Goal: Task Accomplishment & Management: Manage account settings

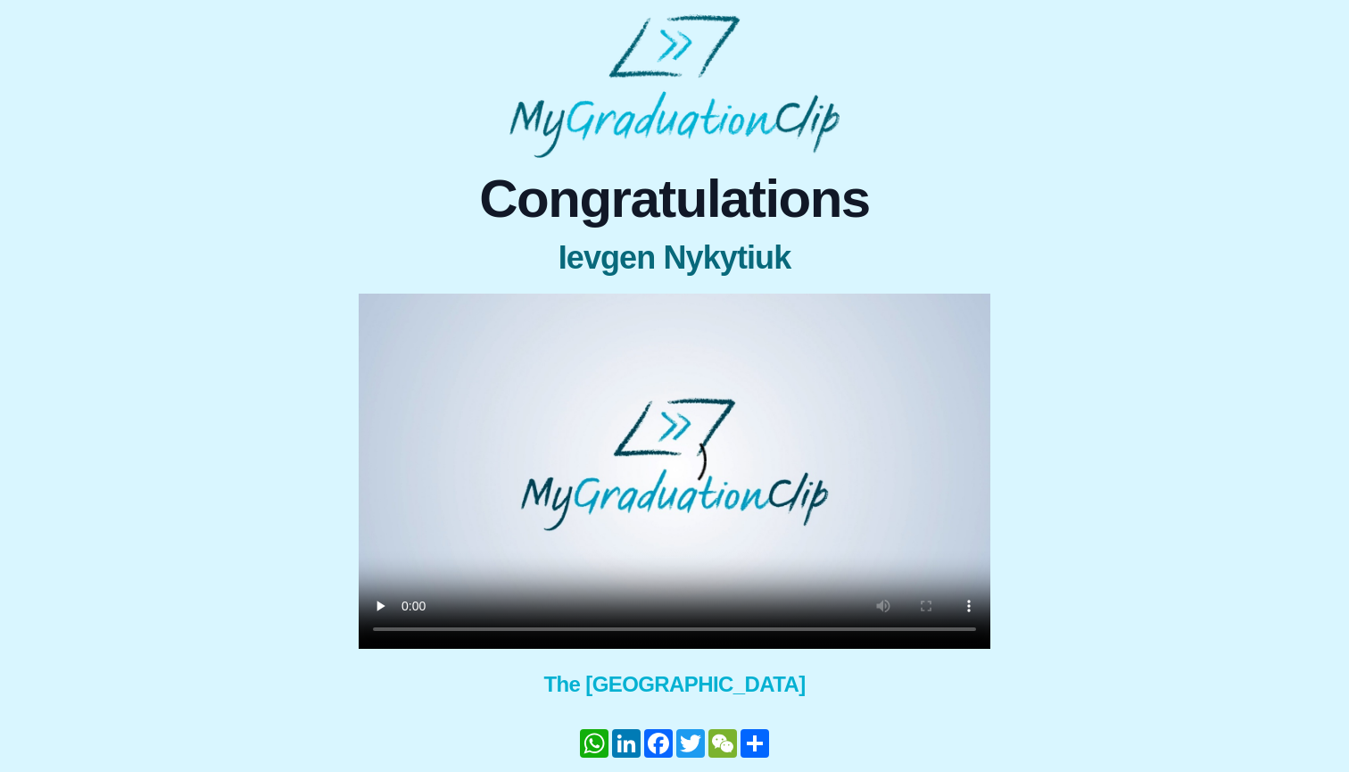
click at [672, 460] on video at bounding box center [675, 471] width 632 height 355
click at [700, 628] on video at bounding box center [675, 471] width 632 height 355
click at [658, 626] on video at bounding box center [675, 471] width 632 height 355
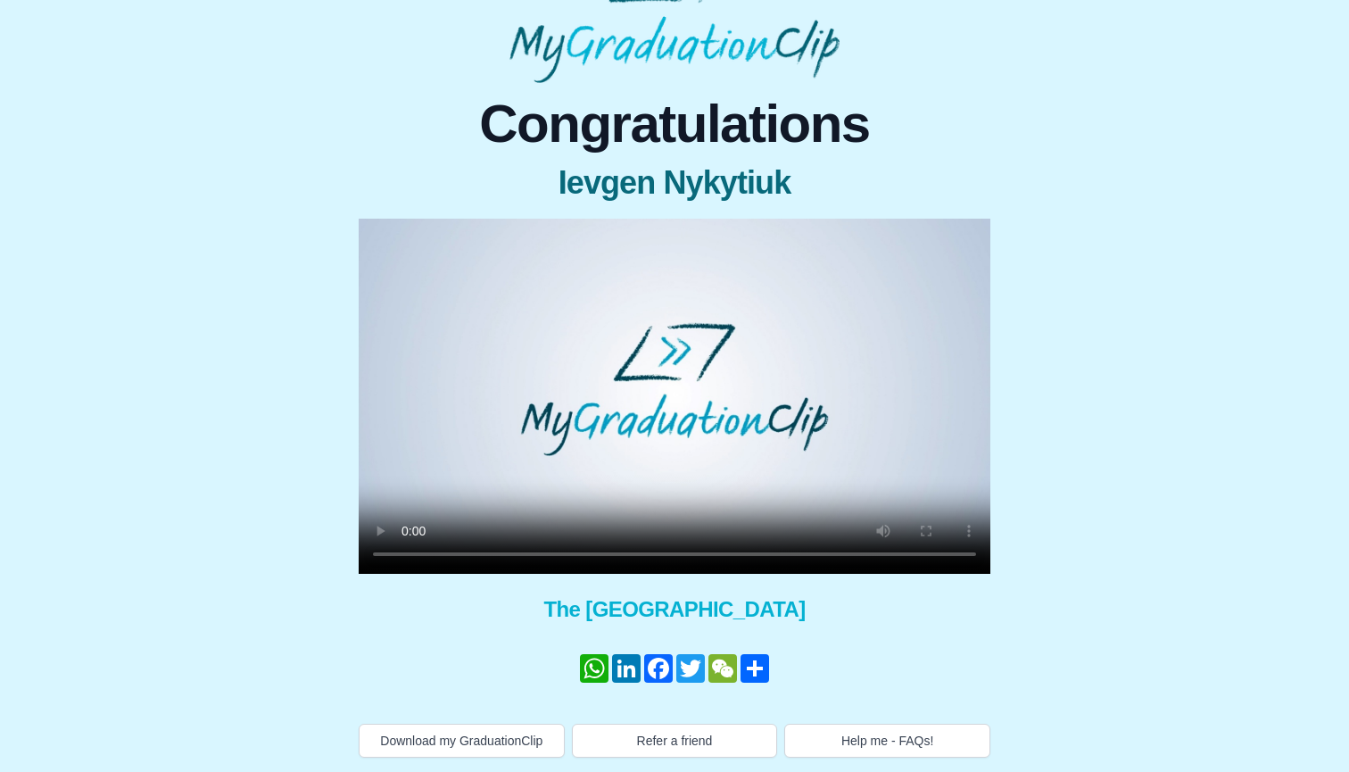
scroll to position [75, 0]
click at [697, 556] on video at bounding box center [675, 396] width 632 height 355
click at [888, 746] on button "Help me - FAQs!" at bounding box center [887, 741] width 206 height 34
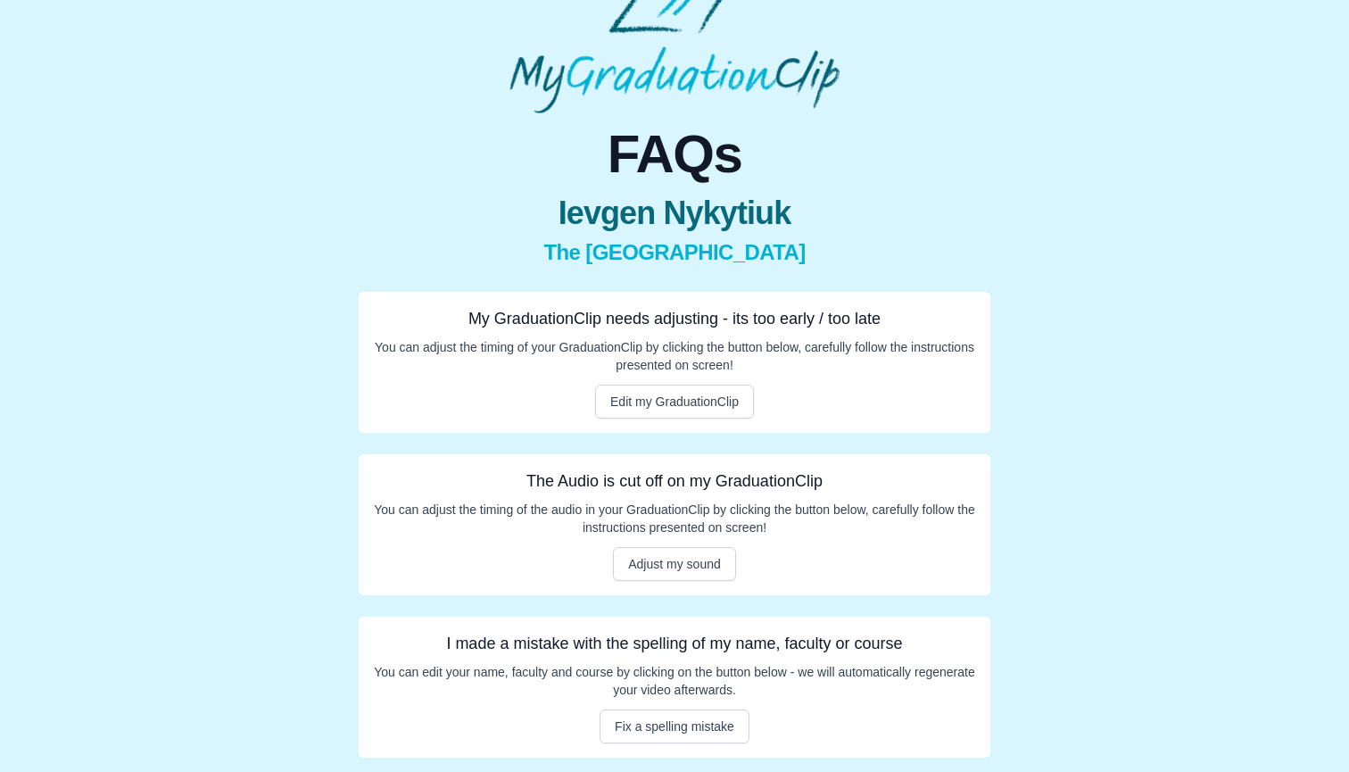
scroll to position [45, 0]
click at [692, 397] on button "Edit my GraduationClip" at bounding box center [674, 402] width 159 height 34
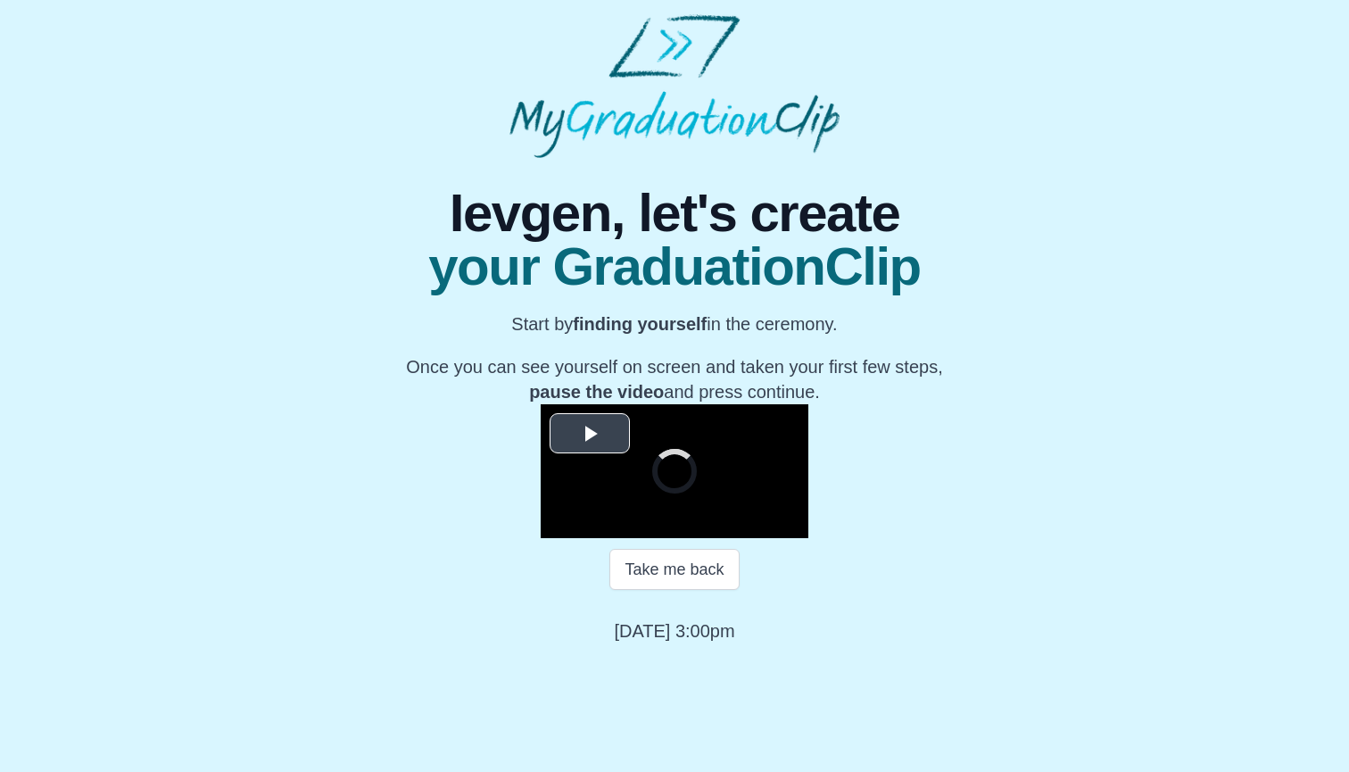
click at [599, 435] on div "**********" at bounding box center [675, 471] width 268 height 134
click at [590, 433] on span "Video Player" at bounding box center [590, 433] width 0 height 0
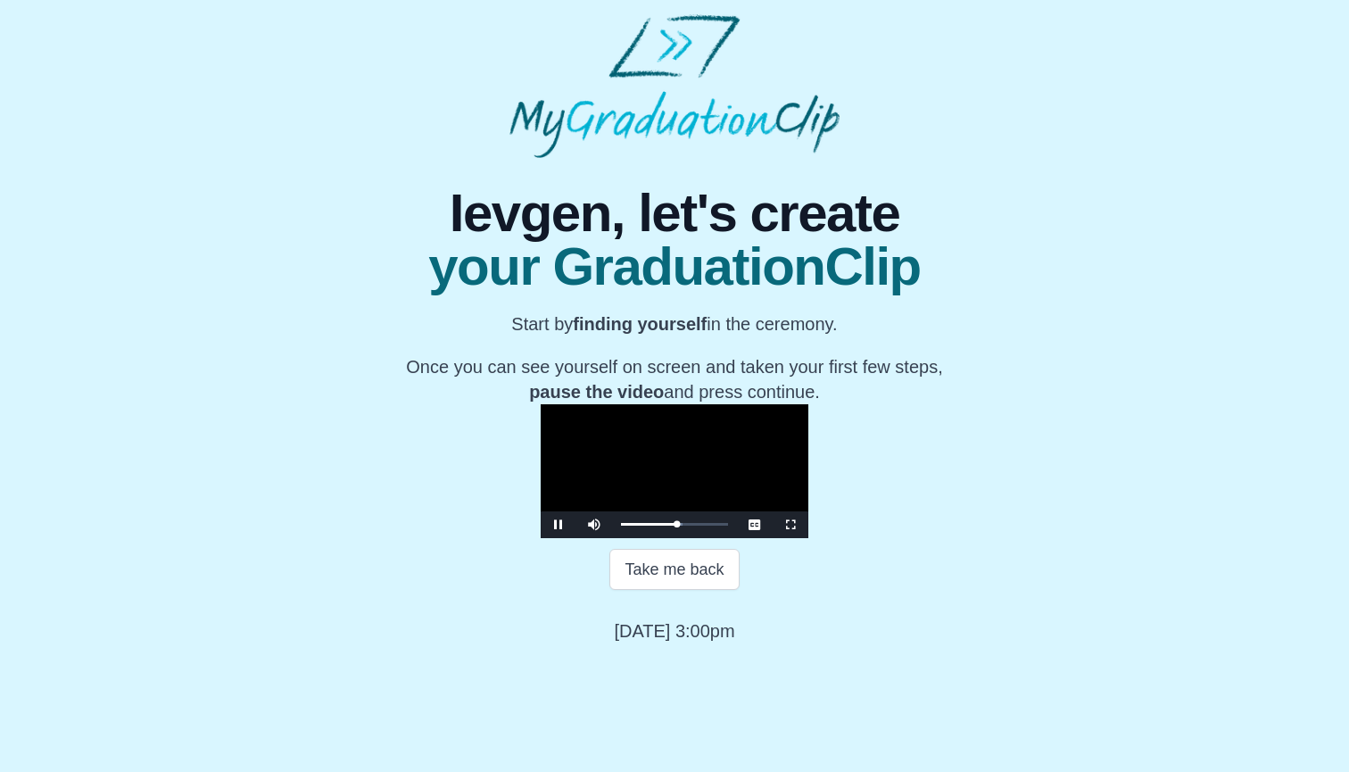
click at [801, 404] on video "Video Player" at bounding box center [675, 471] width 268 height 134
click at [796, 404] on video "Video Player" at bounding box center [675, 471] width 268 height 134
click at [677, 527] on div "0:34:16 Progress : 0%" at bounding box center [649, 524] width 56 height 4
click at [677, 527] on div "0:34:10 Progress : 0%" at bounding box center [648, 524] width 55 height 4
click at [809, 484] on video "Video Player" at bounding box center [675, 471] width 268 height 134
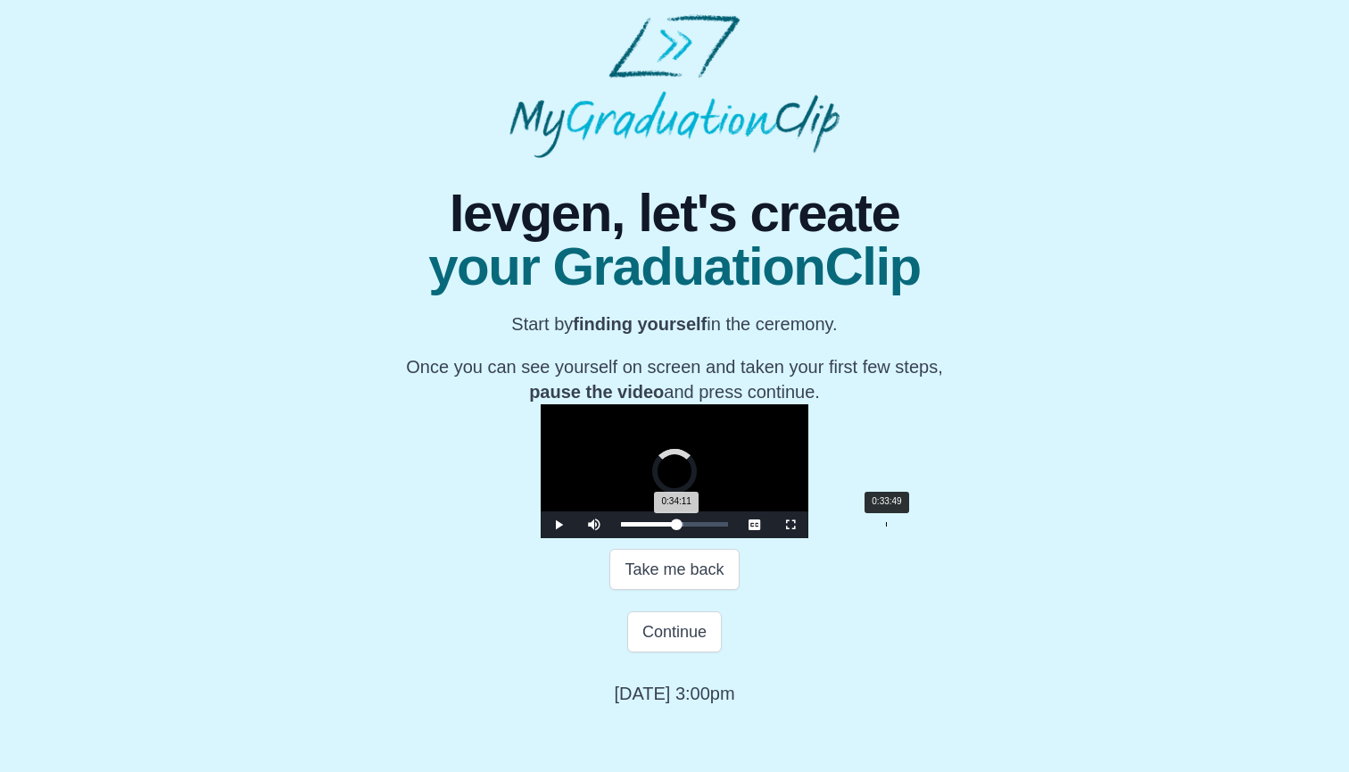
click at [677, 527] on div "0:34:11 Progress : 0%" at bounding box center [649, 524] width 56 height 4
click at [714, 538] on video "Video Player" at bounding box center [675, 471] width 268 height 134
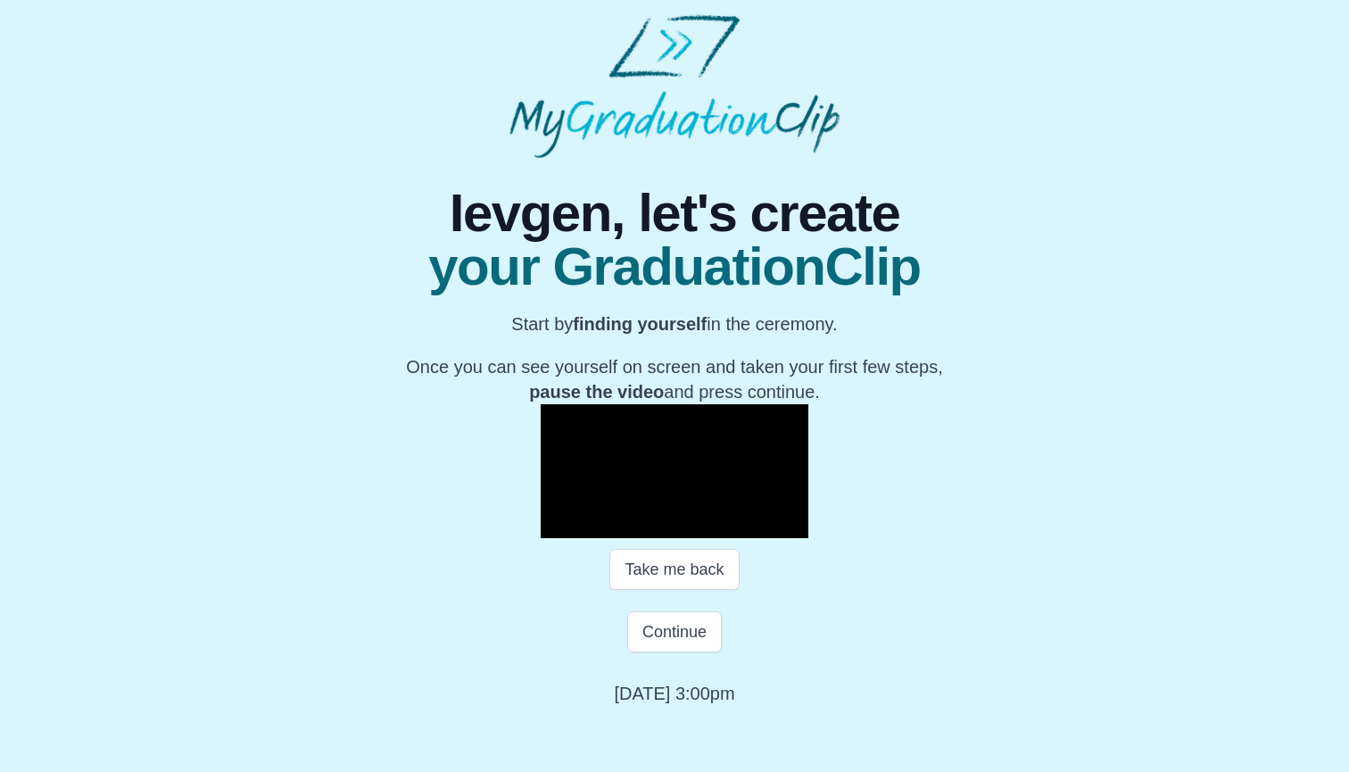
click at [793, 414] on video "Video Player" at bounding box center [675, 471] width 268 height 134
click at [802, 404] on video "Video Player" at bounding box center [675, 471] width 268 height 134
click at [711, 652] on button "Continue" at bounding box center [674, 631] width 95 height 41
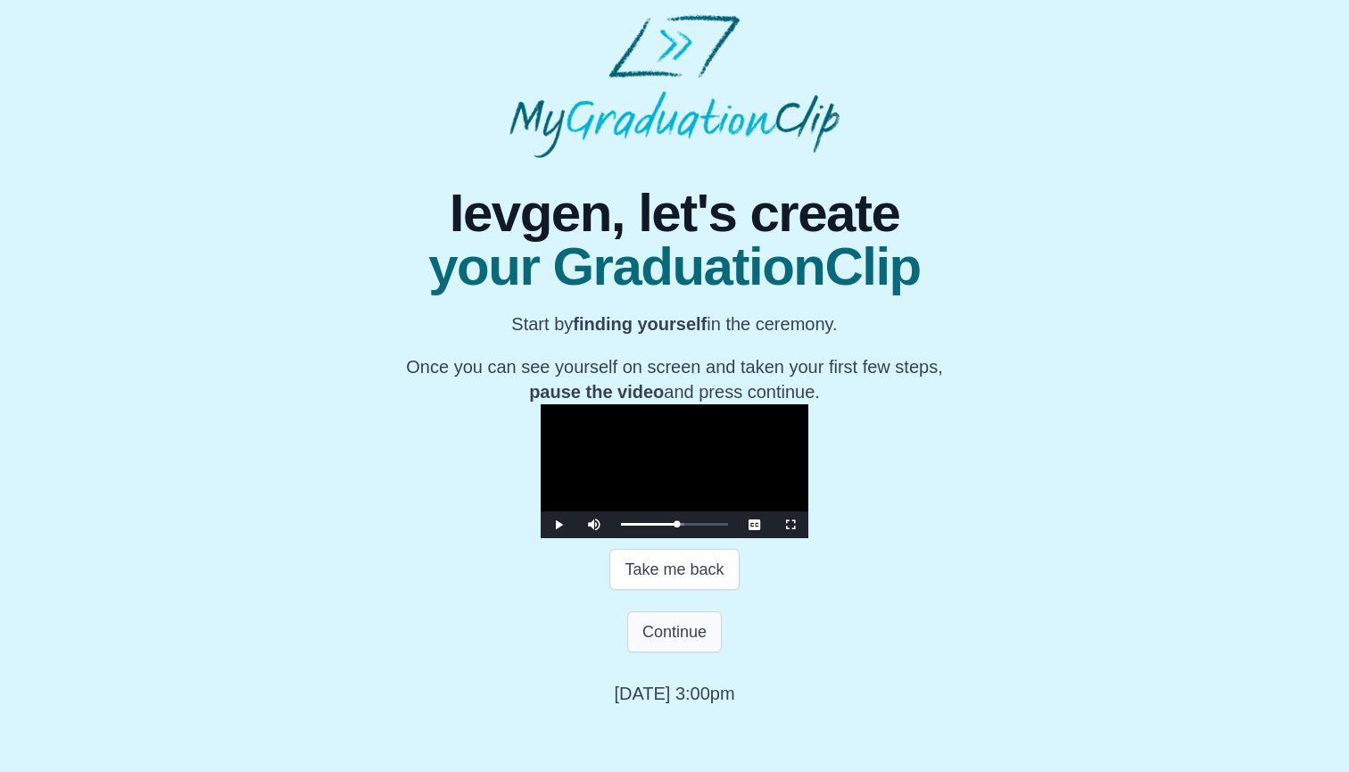
click at [698, 652] on button "Continue" at bounding box center [674, 631] width 95 height 41
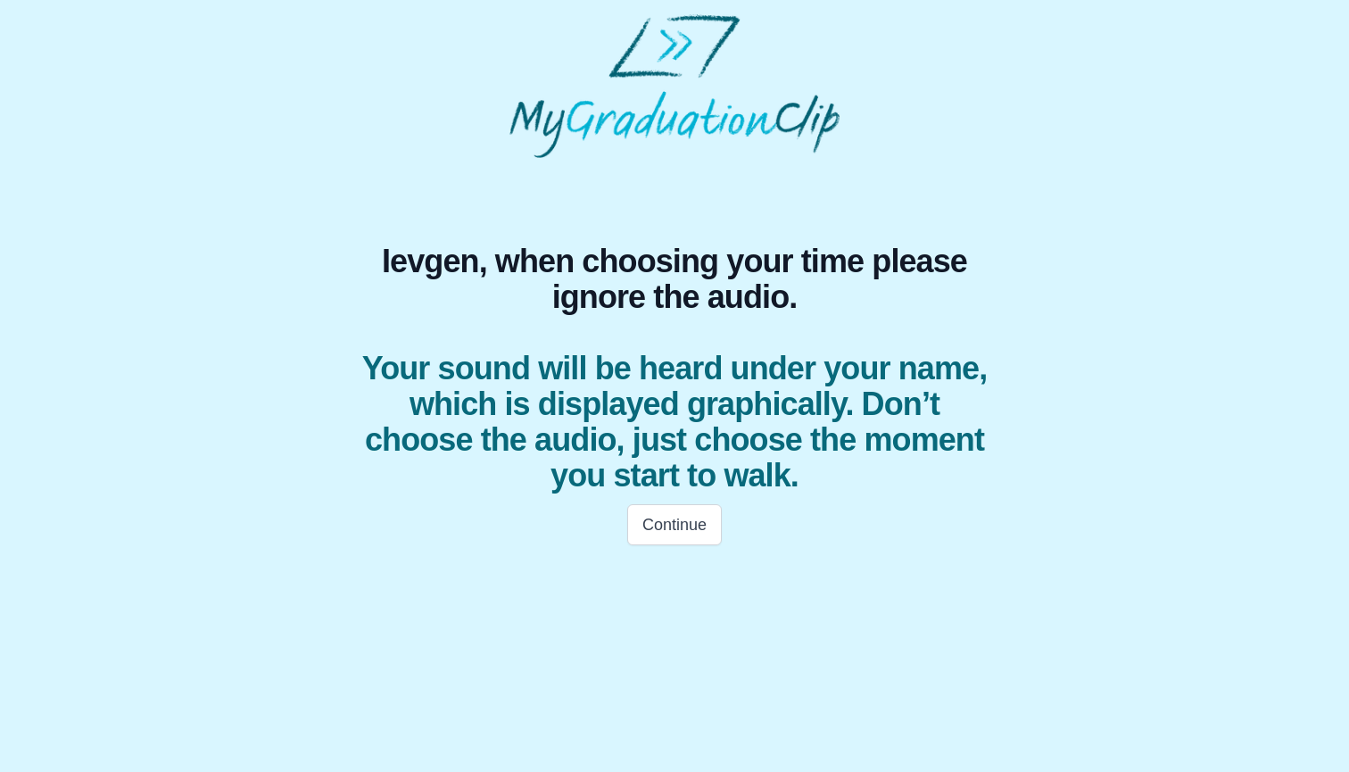
scroll to position [0, 0]
click at [1143, 470] on div "Ievgen, when choosing your time please ignore the audio. Your sound will be hea…" at bounding box center [674, 357] width 1321 height 398
click at [685, 527] on button "Continue" at bounding box center [674, 524] width 95 height 41
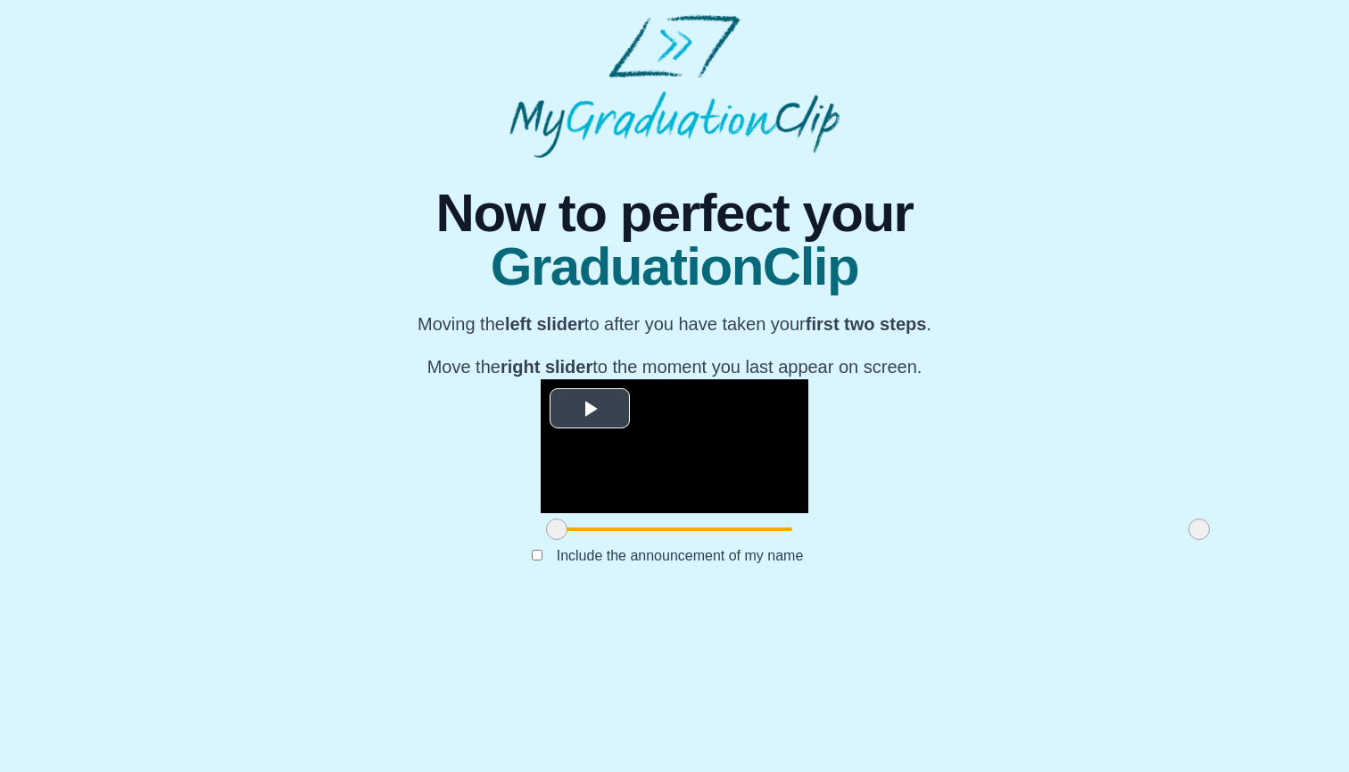
scroll to position [89, 0]
drag, startPoint x: 357, startPoint y: 688, endPoint x: 546, endPoint y: 690, distance: 189.2
click at [735, 540] on span at bounding box center [745, 529] width 21 height 21
drag, startPoint x: 996, startPoint y: 689, endPoint x: 843, endPoint y: 664, distance: 155.5
click at [809, 545] on div "**********" at bounding box center [675, 462] width 268 height 166
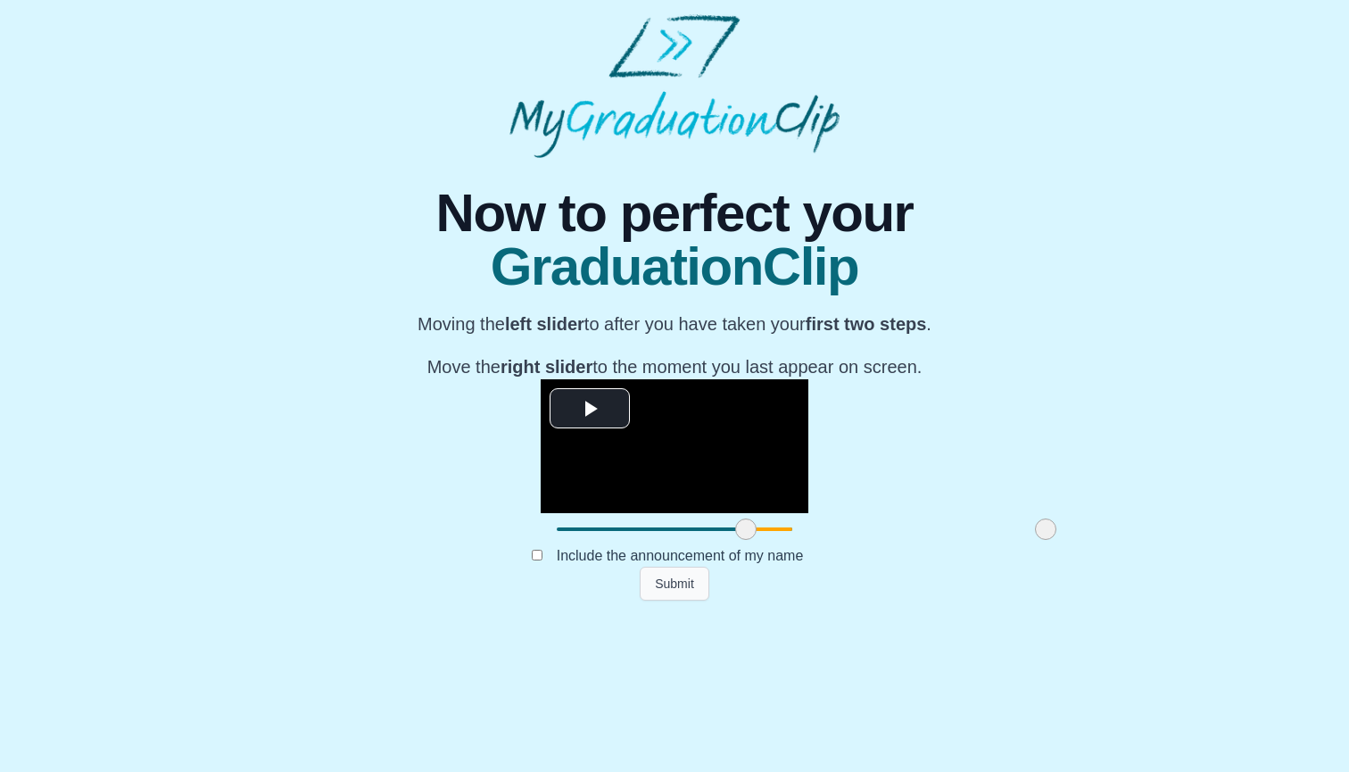
click at [682, 601] on button "Submit" at bounding box center [675, 584] width 70 height 34
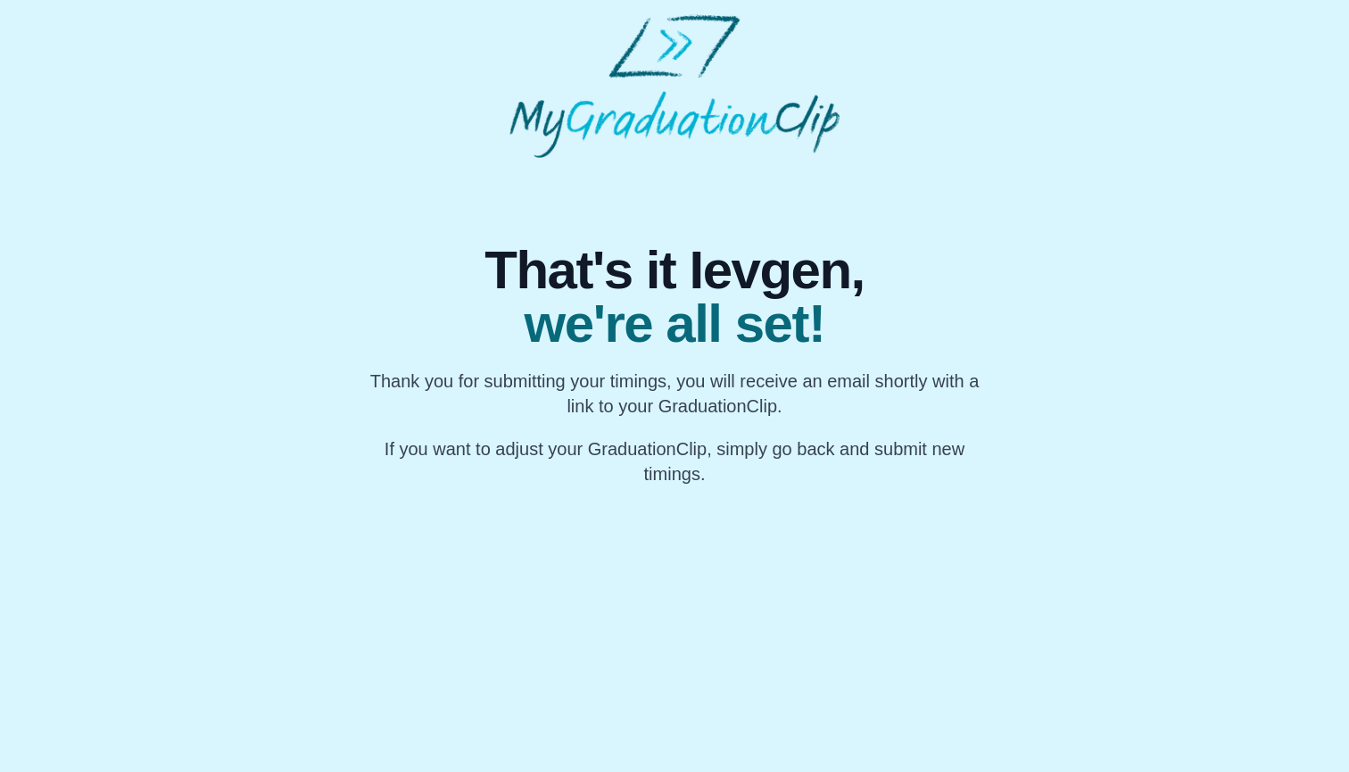
scroll to position [0, 0]
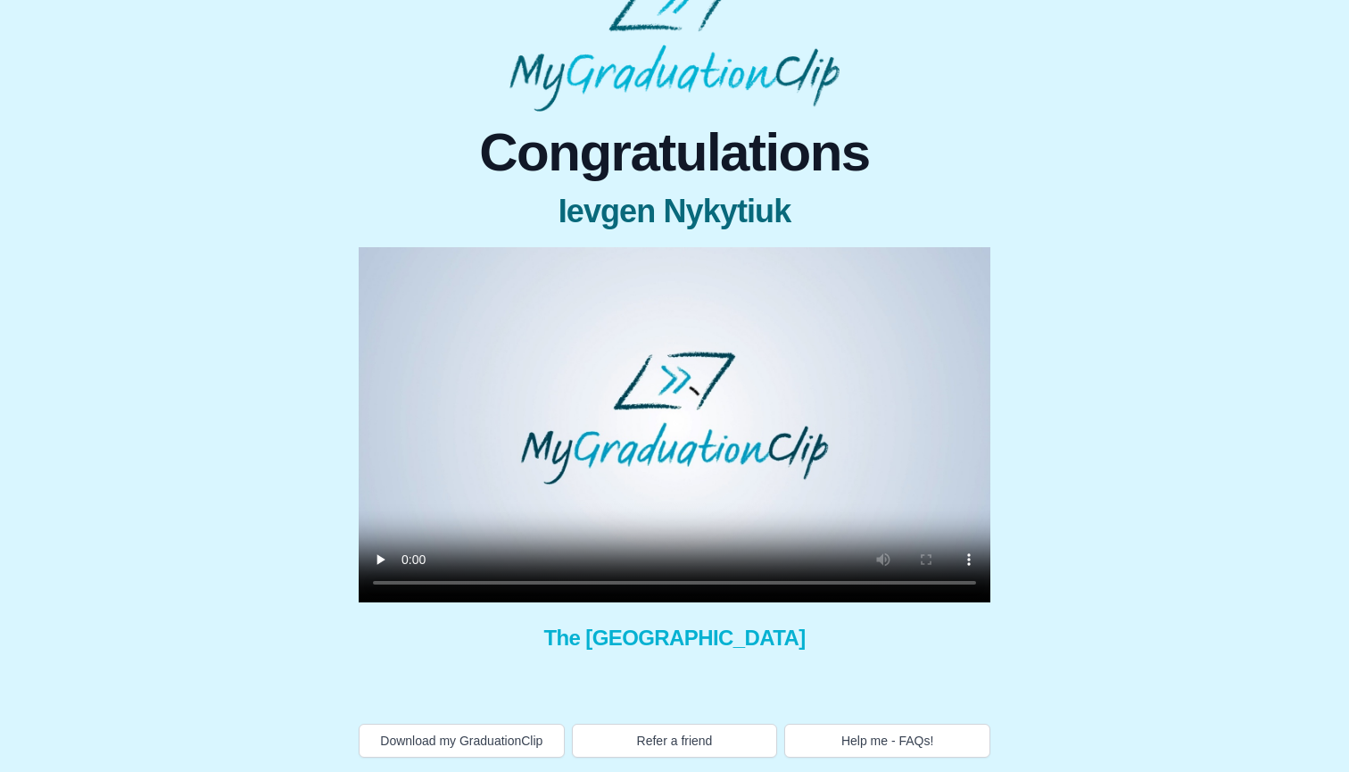
scroll to position [46, 0]
click at [671, 417] on video at bounding box center [675, 424] width 632 height 355
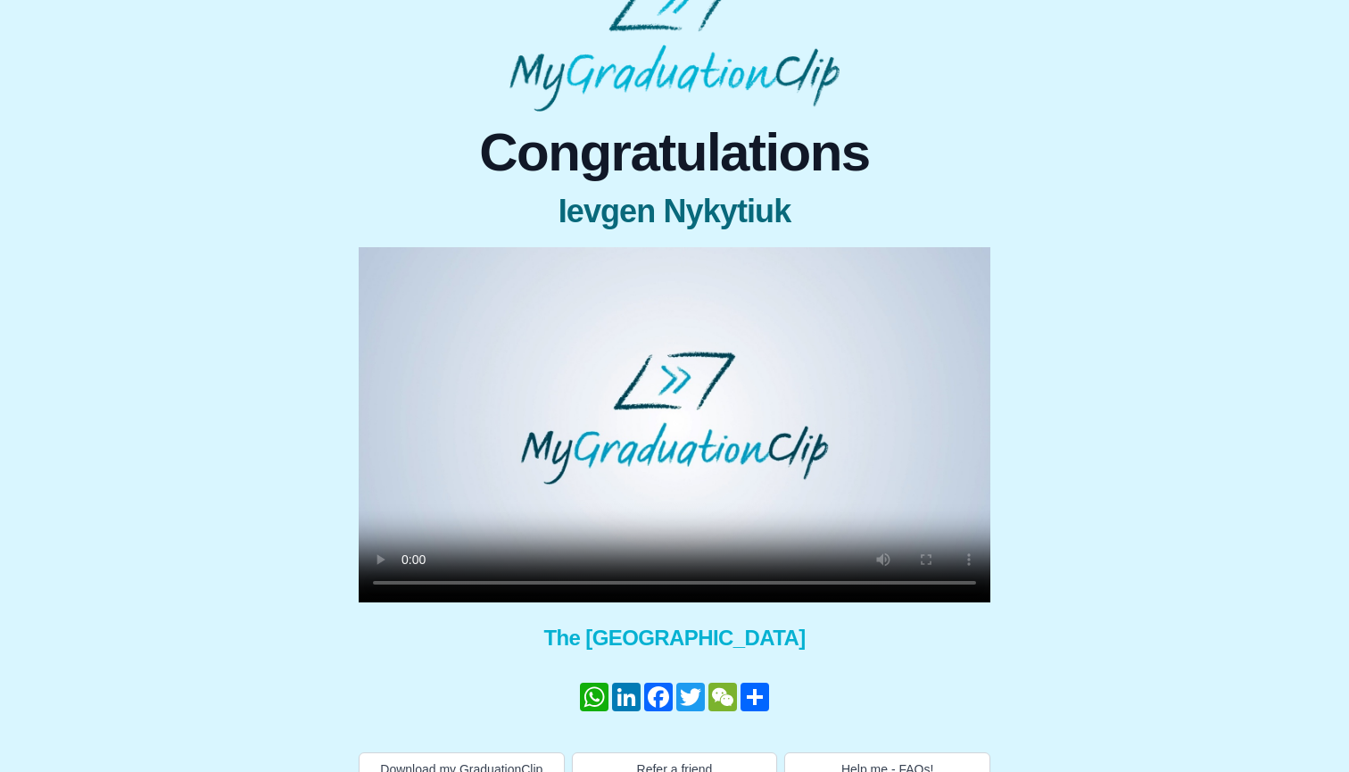
click at [627, 578] on video at bounding box center [675, 424] width 632 height 355
click at [659, 583] on video at bounding box center [675, 424] width 632 height 355
click at [673, 582] on video at bounding box center [675, 424] width 632 height 355
click at [662, 583] on video at bounding box center [675, 424] width 632 height 355
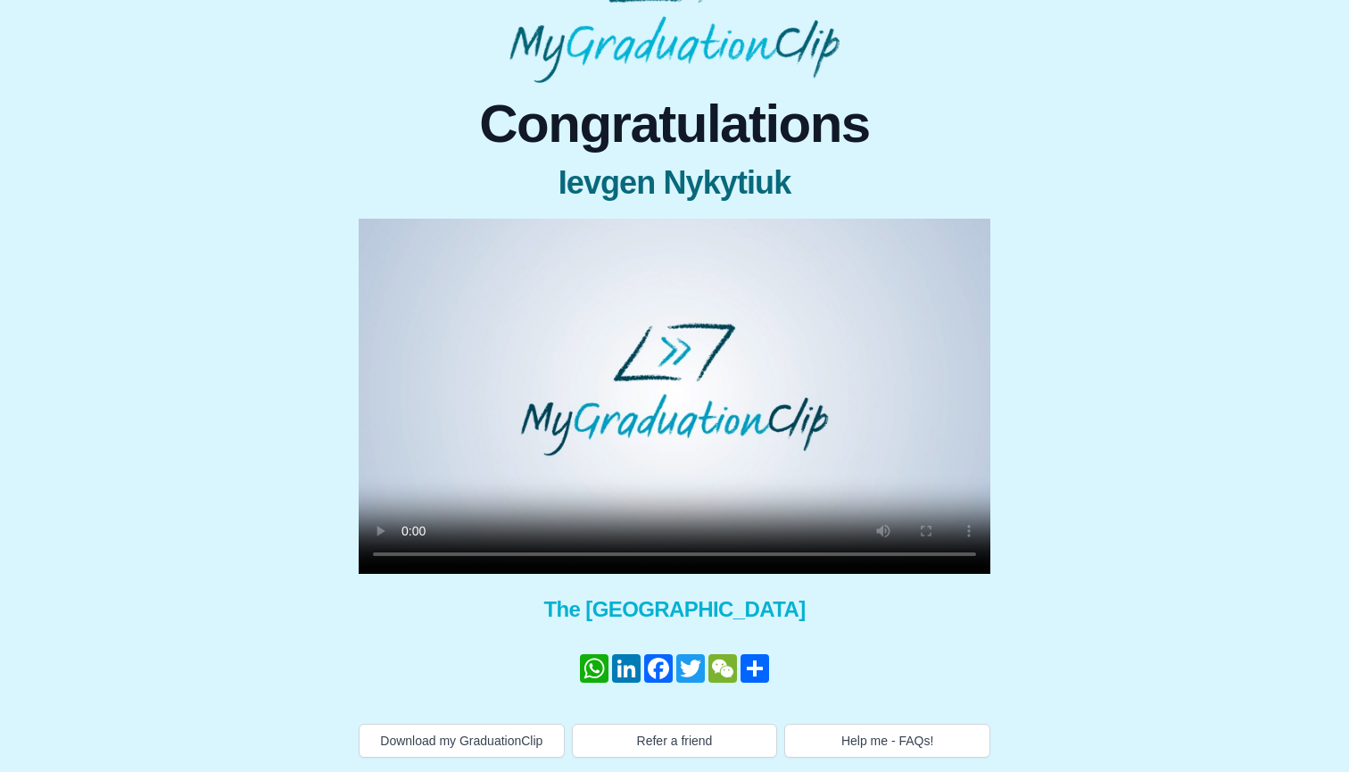
scroll to position [75, 0]
click at [959, 431] on video at bounding box center [675, 396] width 632 height 355
click at [876, 749] on button "Help me - FAQs!" at bounding box center [887, 741] width 206 height 34
click at [855, 737] on button "Help me - FAQs!" at bounding box center [887, 741] width 206 height 34
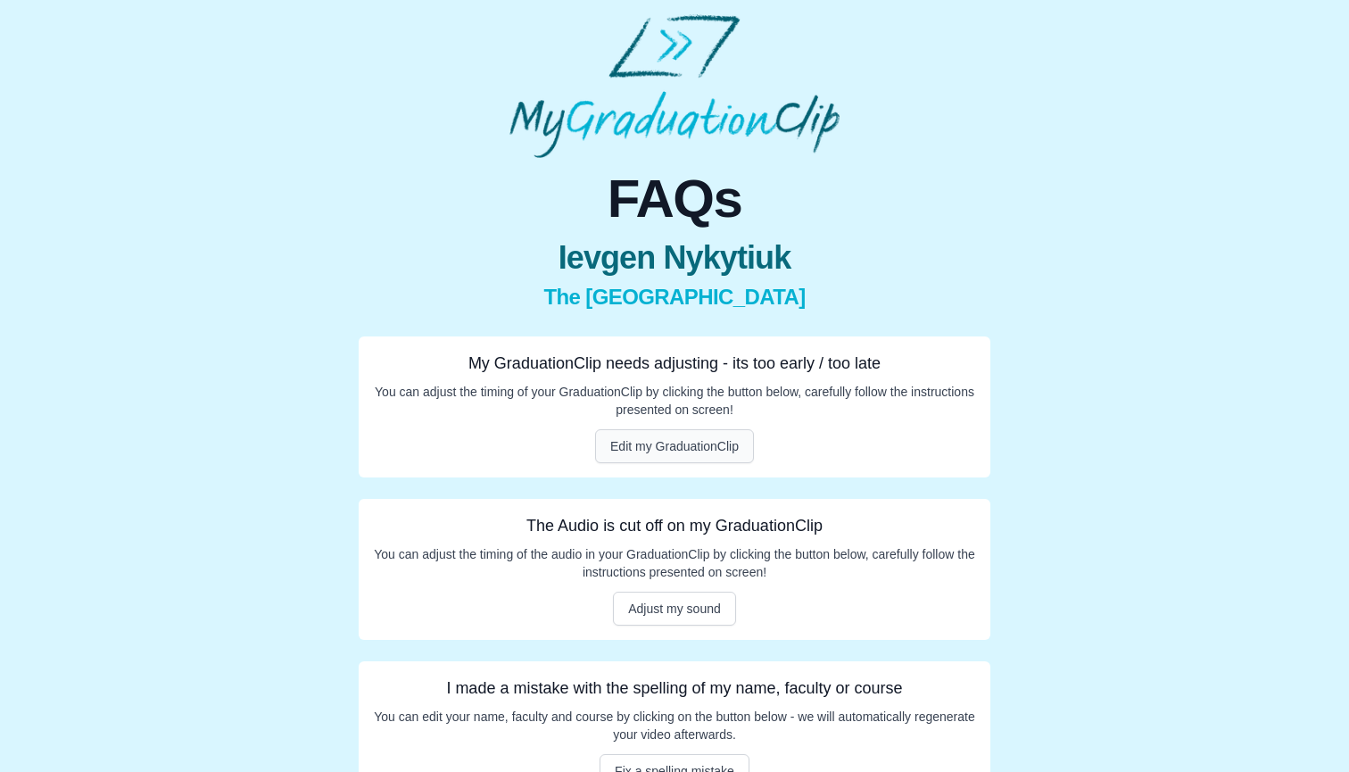
click at [695, 438] on button "Edit my GraduationClip" at bounding box center [674, 446] width 159 height 34
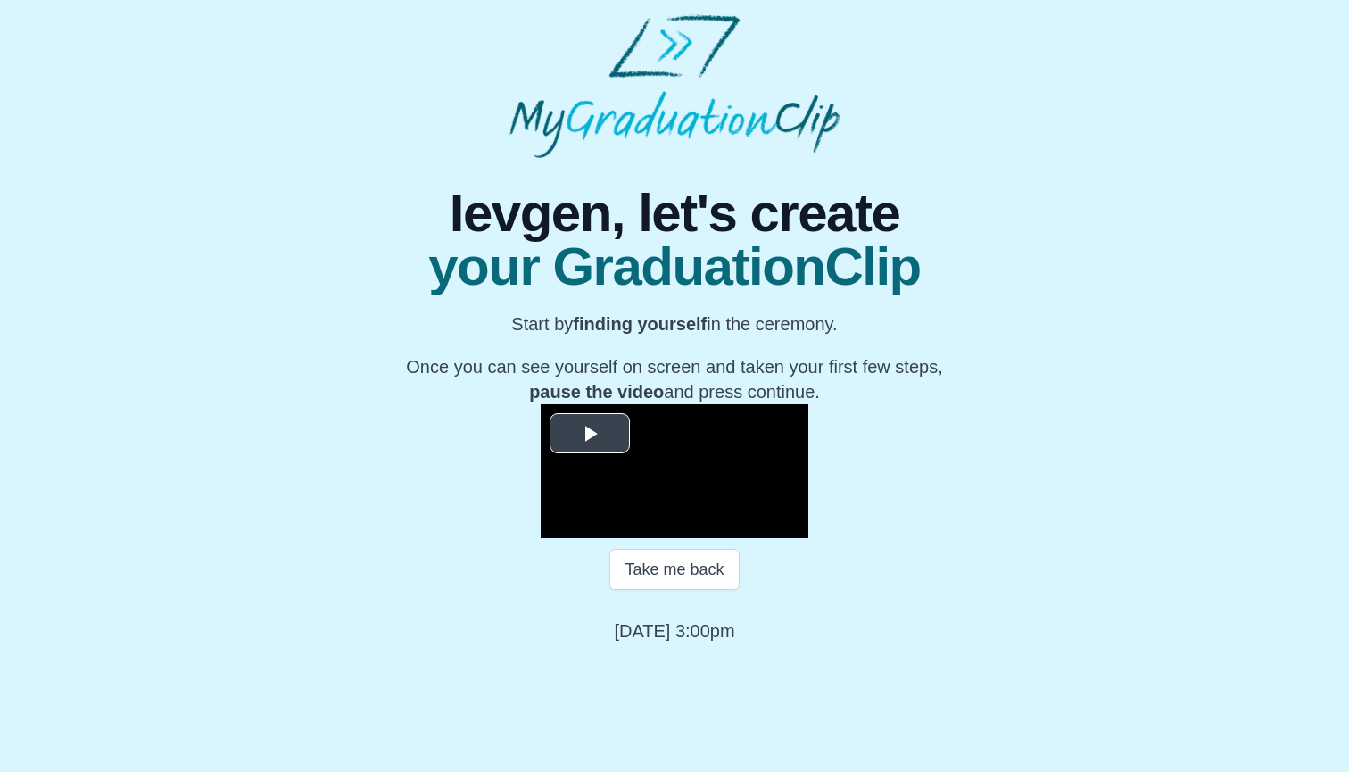
click at [618, 434] on video "Video Player" at bounding box center [675, 471] width 268 height 134
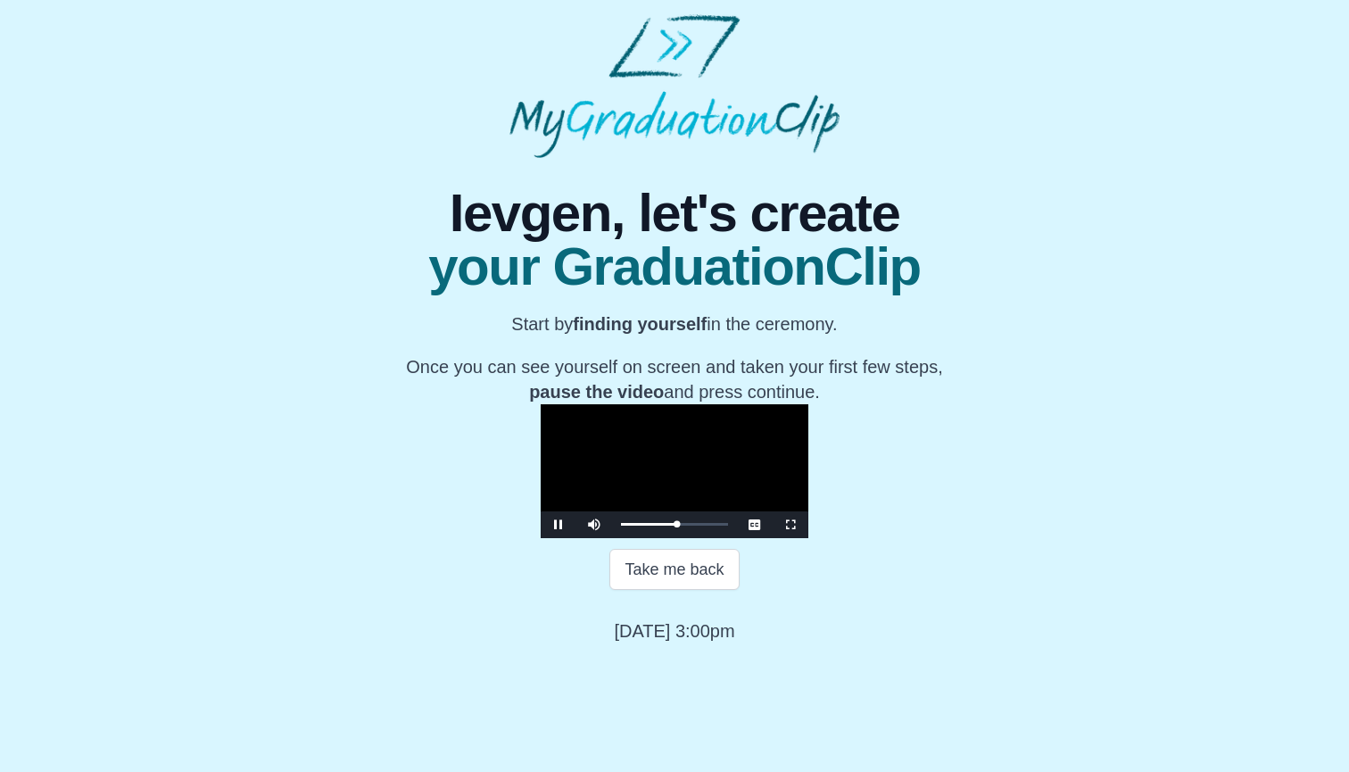
click at [618, 434] on video "Video Player" at bounding box center [675, 471] width 268 height 134
click at [680, 652] on button "Continue" at bounding box center [674, 631] width 95 height 41
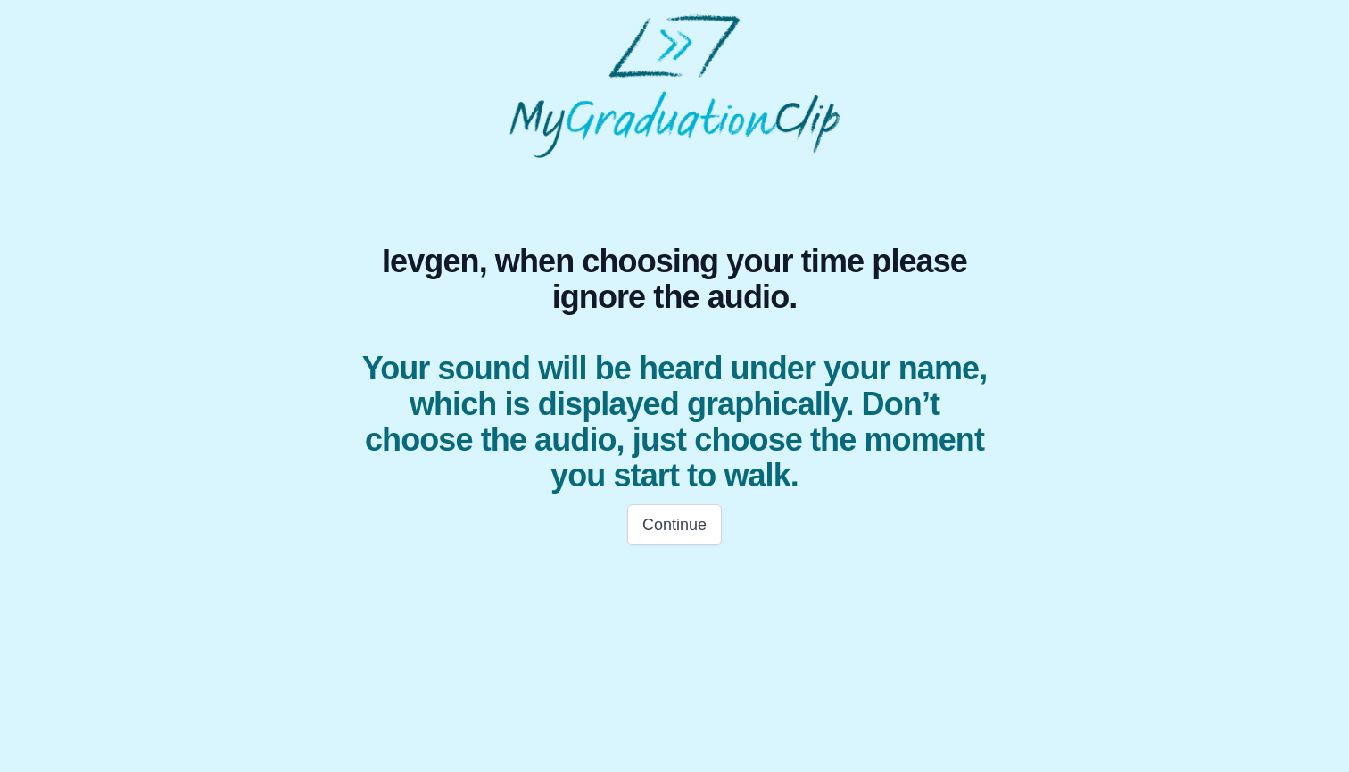
scroll to position [0, 0]
click at [665, 529] on button "Continue" at bounding box center [674, 524] width 95 height 41
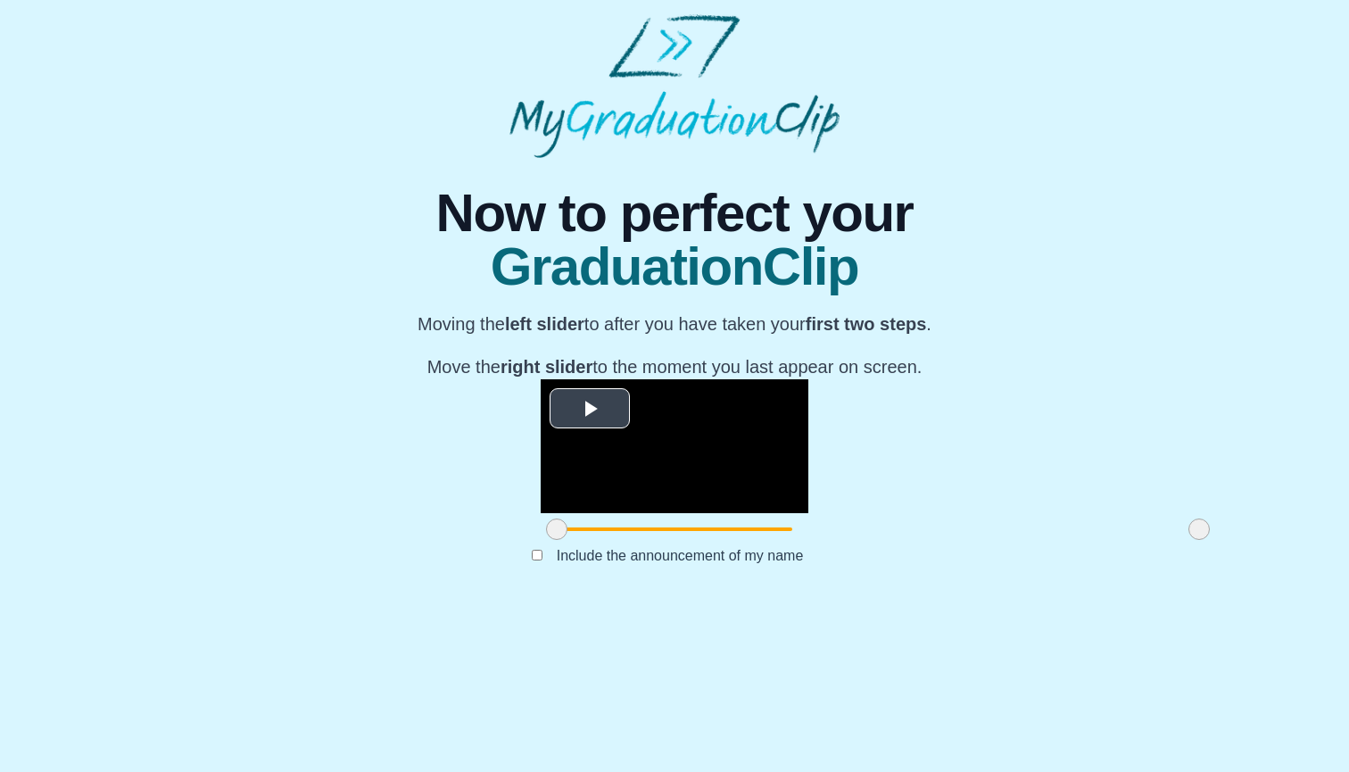
scroll to position [89, 0]
click at [590, 408] on span "Video Player" at bounding box center [590, 408] width 0 height 0
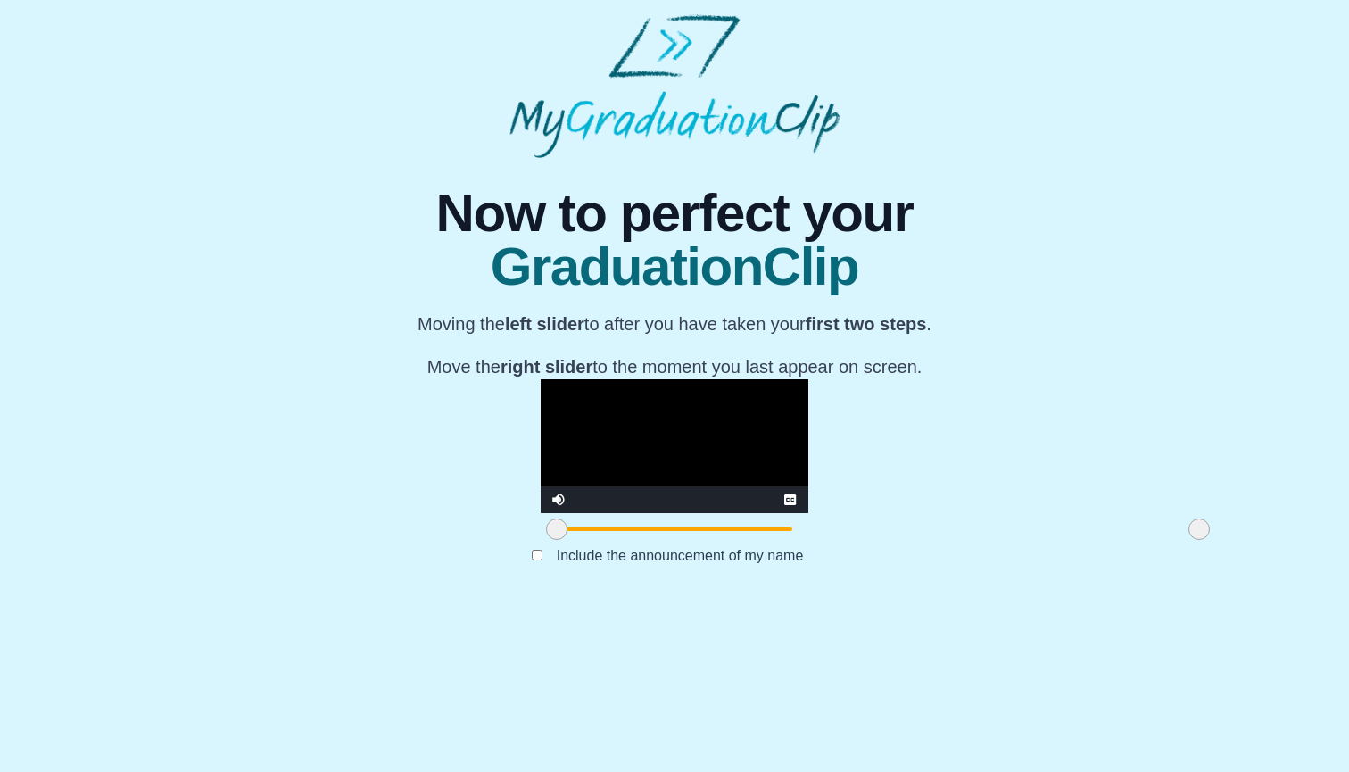
click at [541, 390] on video "Video Player" at bounding box center [675, 446] width 268 height 134
drag, startPoint x: 353, startPoint y: 685, endPoint x: 507, endPoint y: 677, distance: 153.7
click at [702, 540] on span at bounding box center [712, 529] width 21 height 21
drag, startPoint x: 510, startPoint y: 686, endPoint x: 511, endPoint y: 664, distance: 22.3
click at [541, 545] on div "**********" at bounding box center [675, 462] width 268 height 166
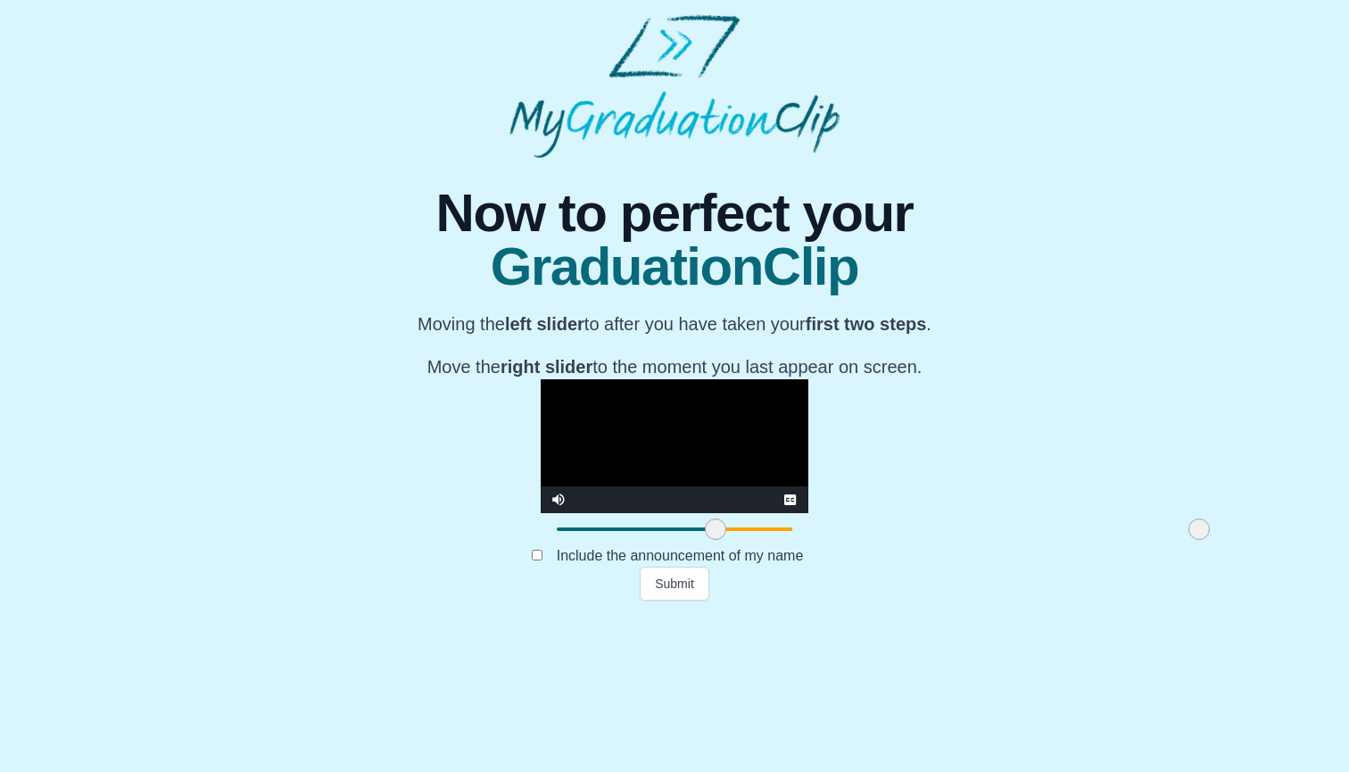
click at [705, 540] on span at bounding box center [715, 529] width 21 height 21
drag, startPoint x: 998, startPoint y: 686, endPoint x: 818, endPoint y: 682, distance: 180.3
click at [1009, 540] on span at bounding box center [1019, 529] width 21 height 21
drag, startPoint x: 817, startPoint y: 681, endPoint x: 787, endPoint y: 681, distance: 29.5
click at [980, 540] on span at bounding box center [990, 529] width 21 height 21
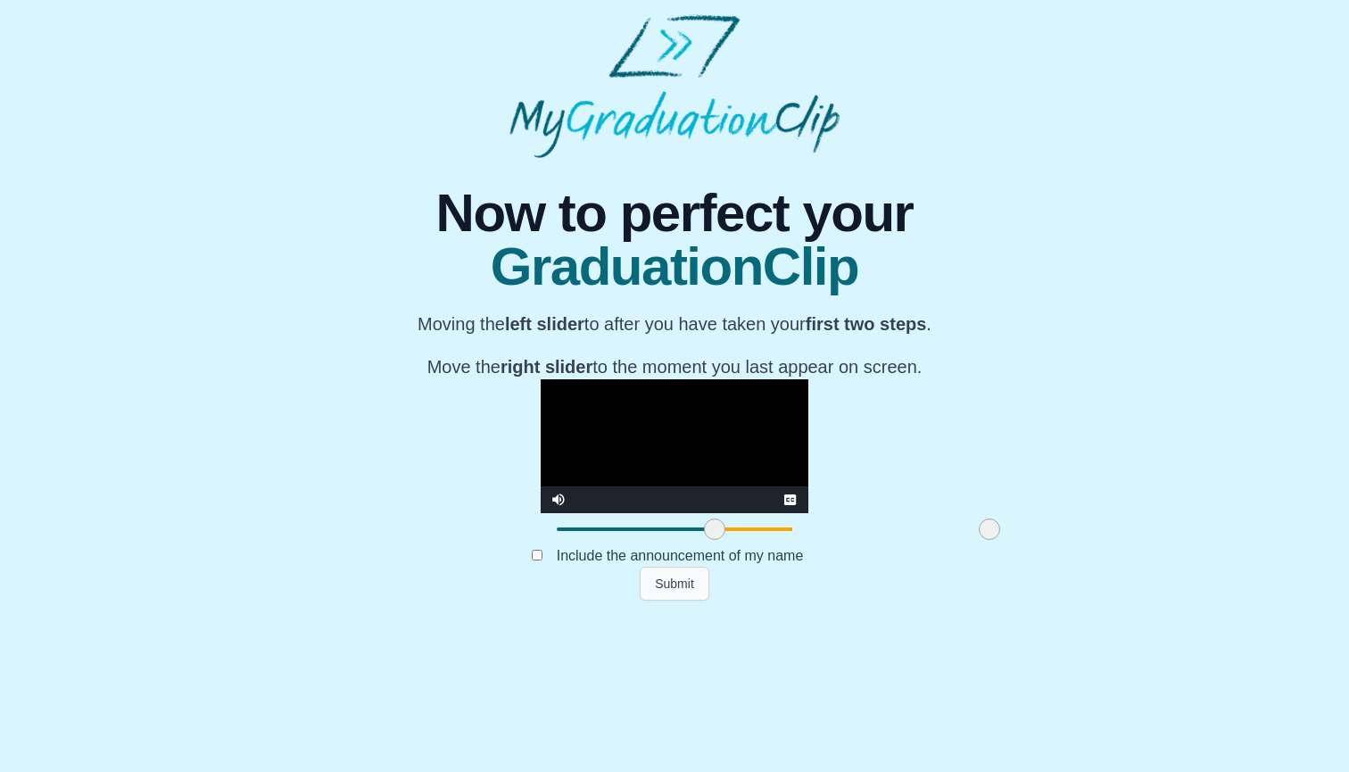
click at [693, 601] on button "Submit" at bounding box center [675, 584] width 70 height 34
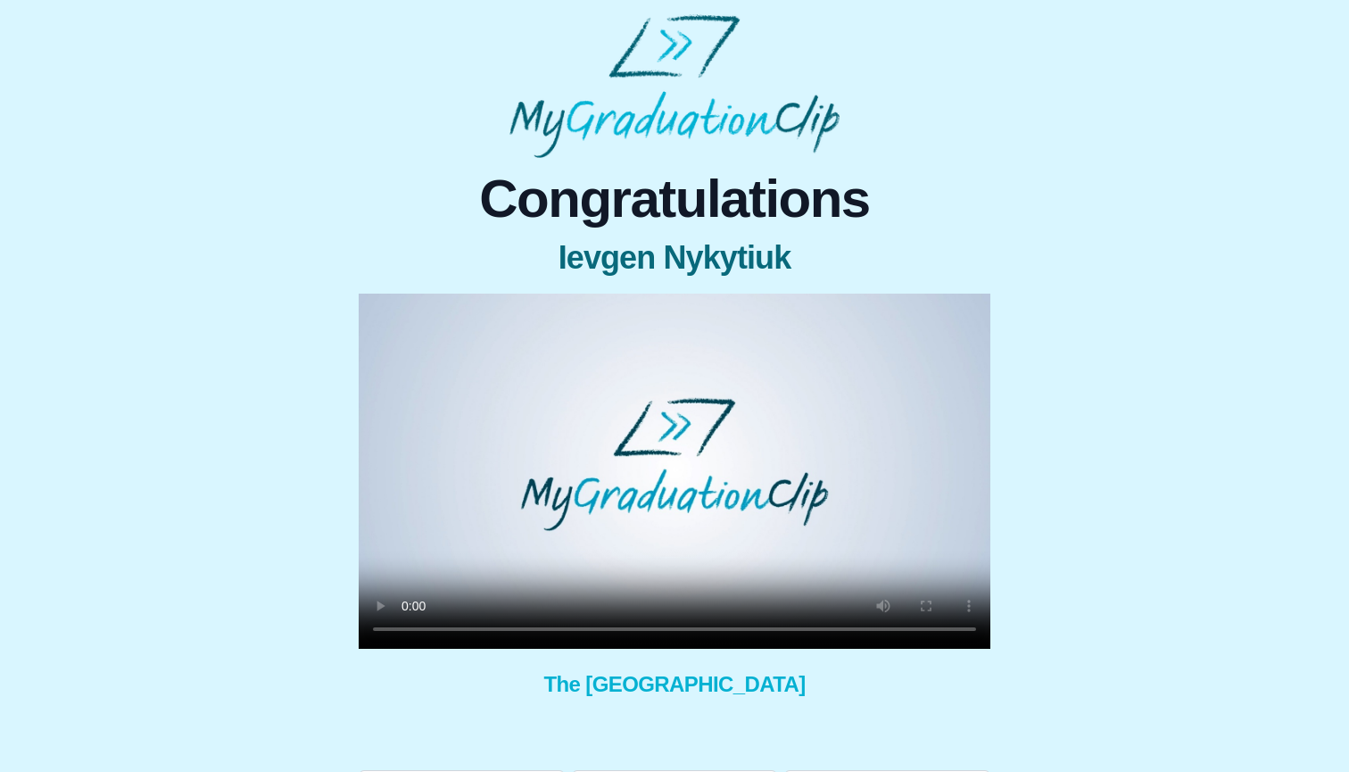
click at [652, 438] on video at bounding box center [675, 471] width 632 height 355
click at [742, 628] on video at bounding box center [675, 471] width 632 height 355
click at [690, 628] on video at bounding box center [675, 471] width 632 height 355
click at [617, 628] on video at bounding box center [675, 471] width 632 height 355
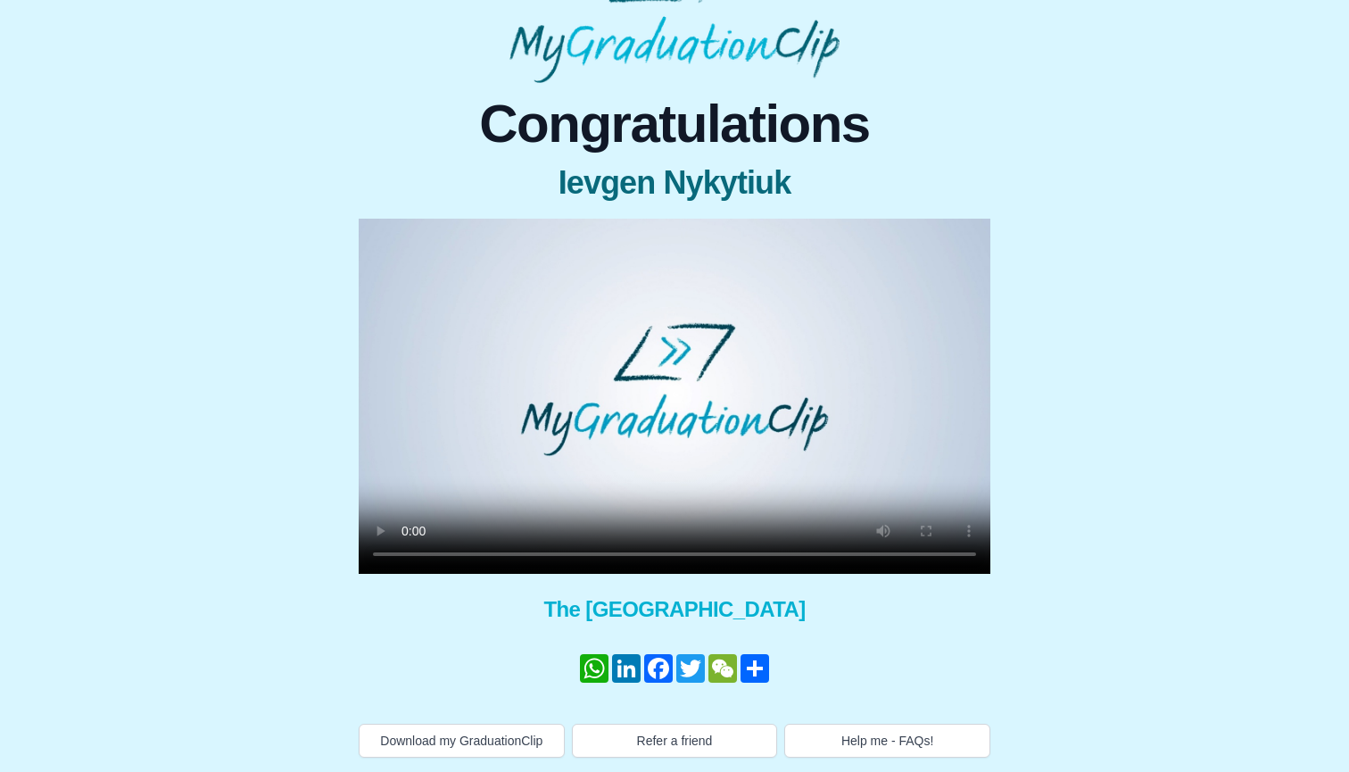
scroll to position [75, 0]
click at [668, 554] on video at bounding box center [675, 396] width 632 height 355
click at [864, 345] on video at bounding box center [675, 396] width 632 height 355
click at [871, 743] on button "Help me - FAQs!" at bounding box center [887, 741] width 206 height 34
click at [696, 555] on video at bounding box center [675, 396] width 632 height 355
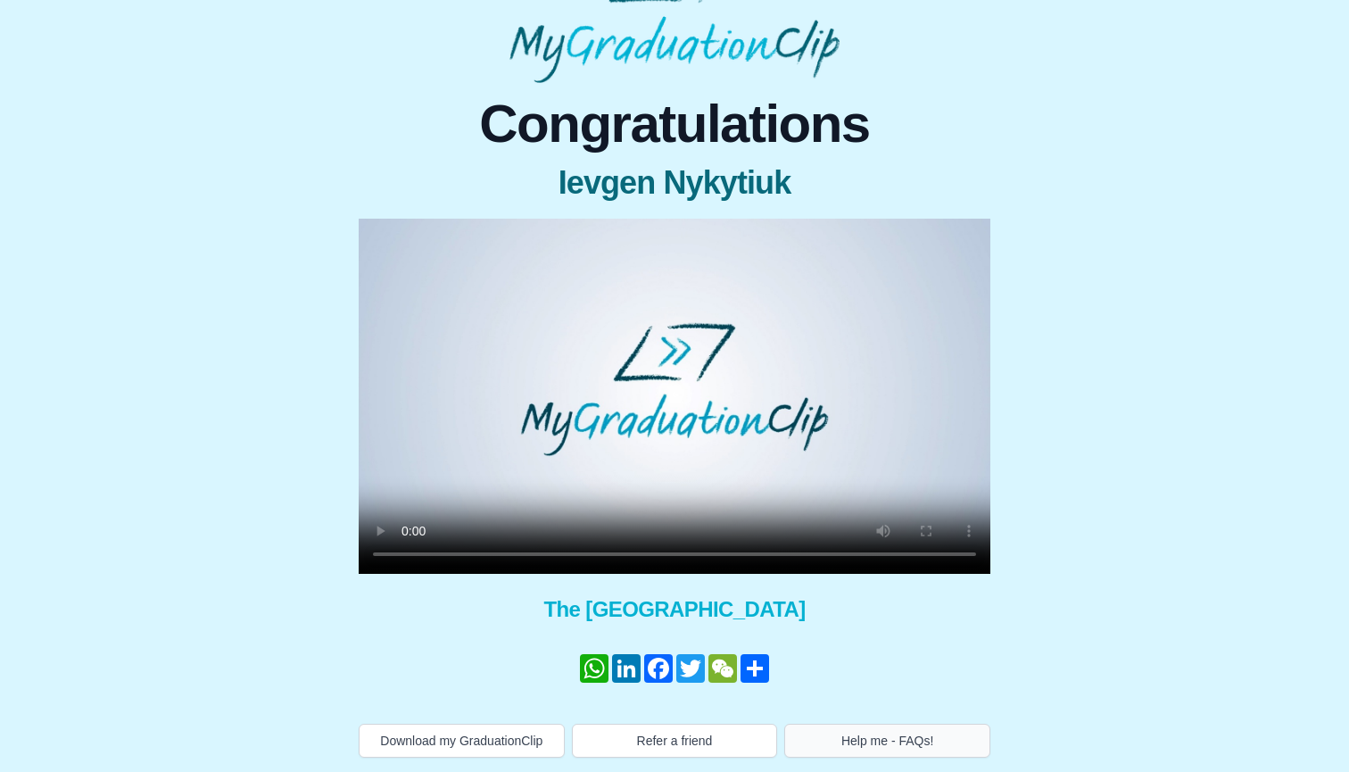
click at [876, 755] on button "Help me - FAQs!" at bounding box center [887, 741] width 206 height 34
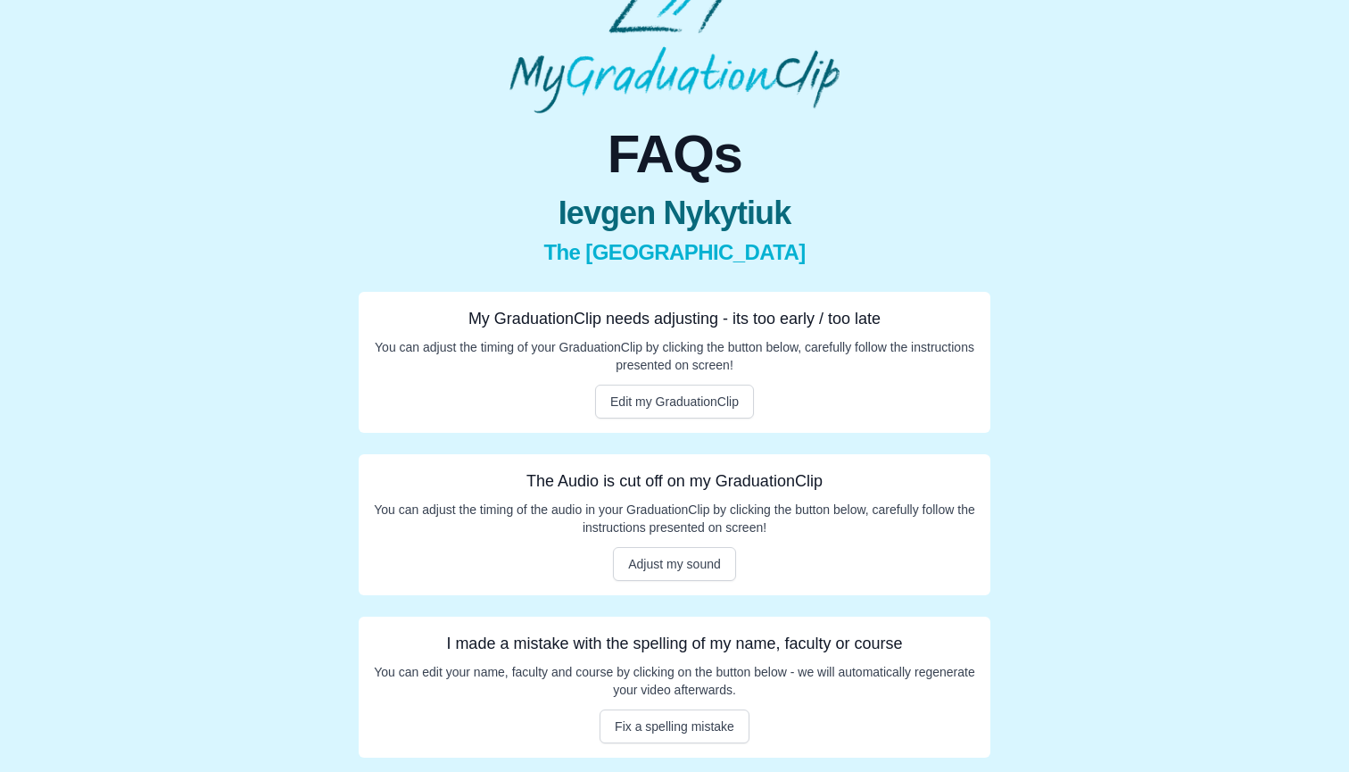
scroll to position [45, 0]
click at [709, 563] on button "Adjust my sound" at bounding box center [674, 564] width 123 height 34
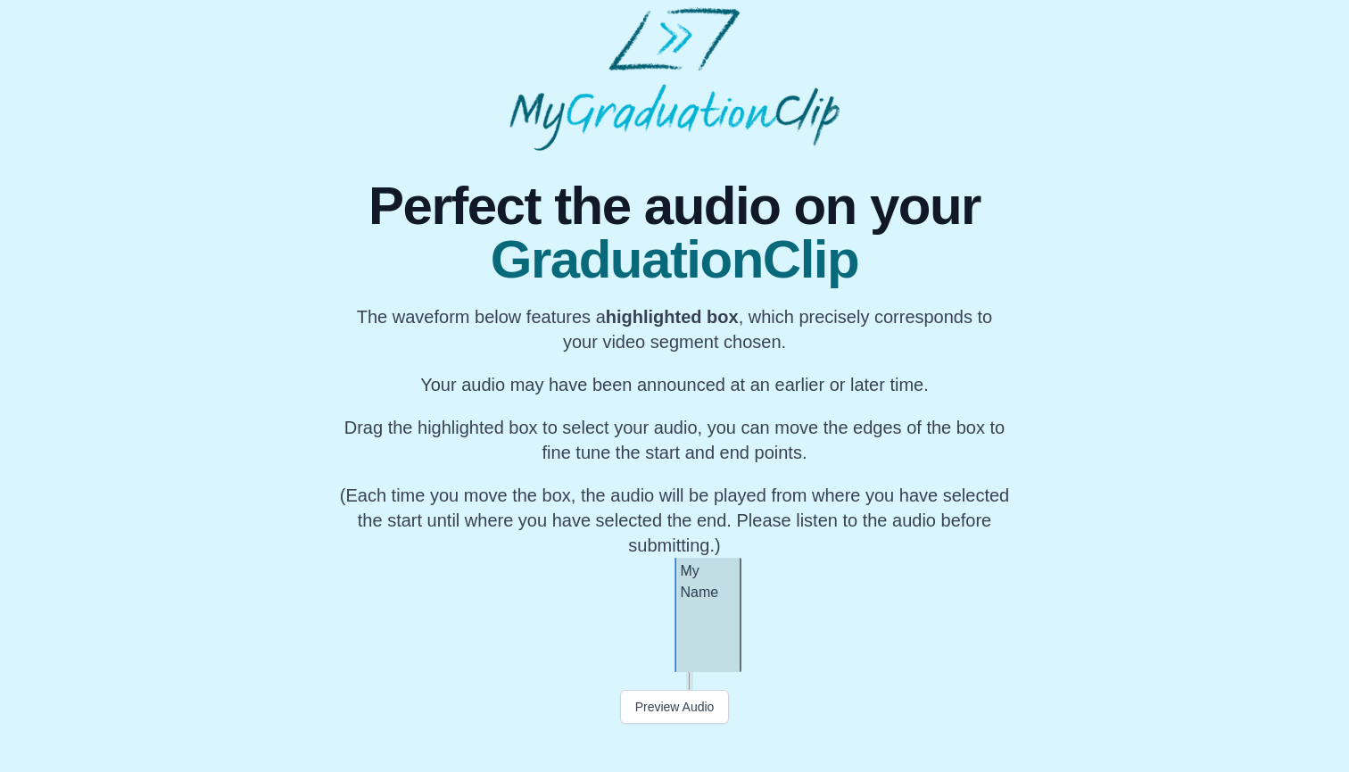
scroll to position [7, 0]
click at [679, 707] on button "Preview Audio" at bounding box center [675, 707] width 110 height 34
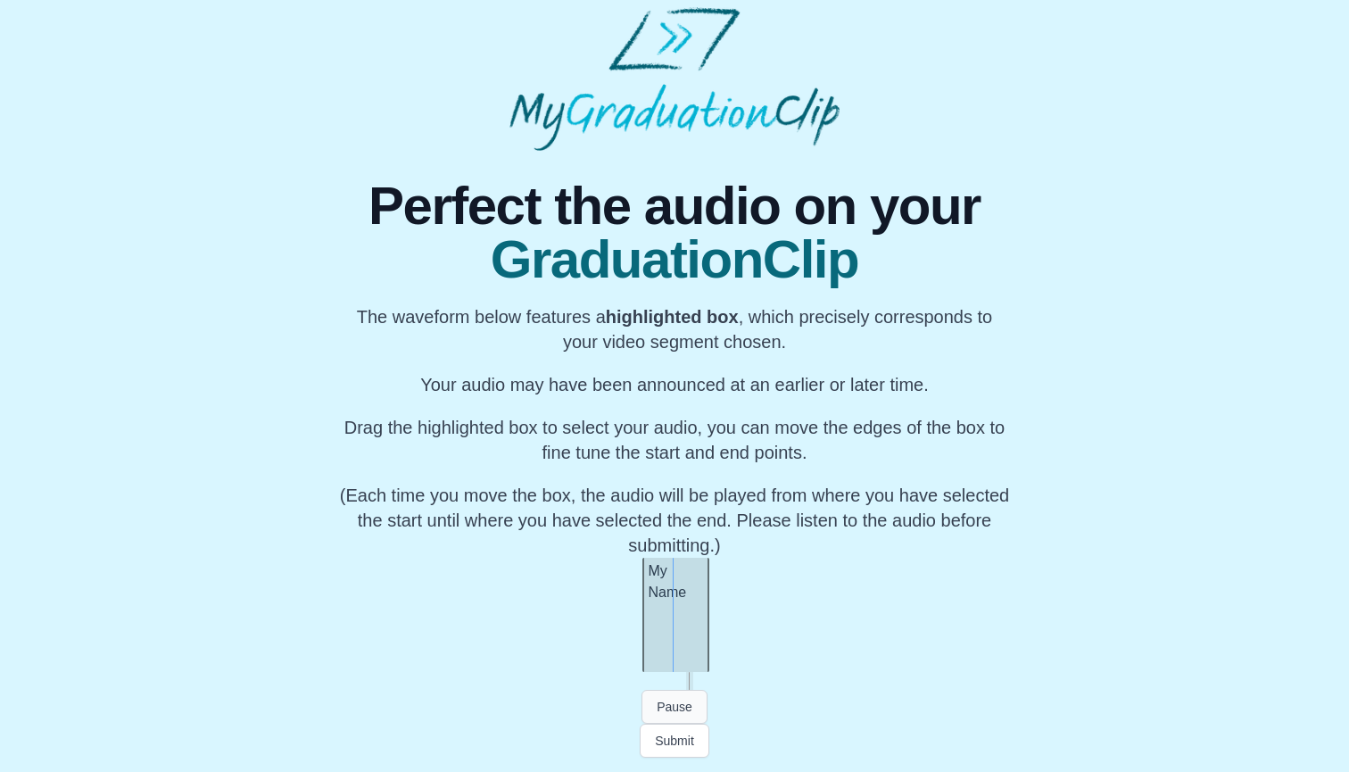
click at [685, 708] on button "Pause" at bounding box center [675, 707] width 66 height 34
click at [598, 634] on div at bounding box center [598, 615] width 7 height 114
click at [604, 633] on div at bounding box center [603, 615] width 7 height 114
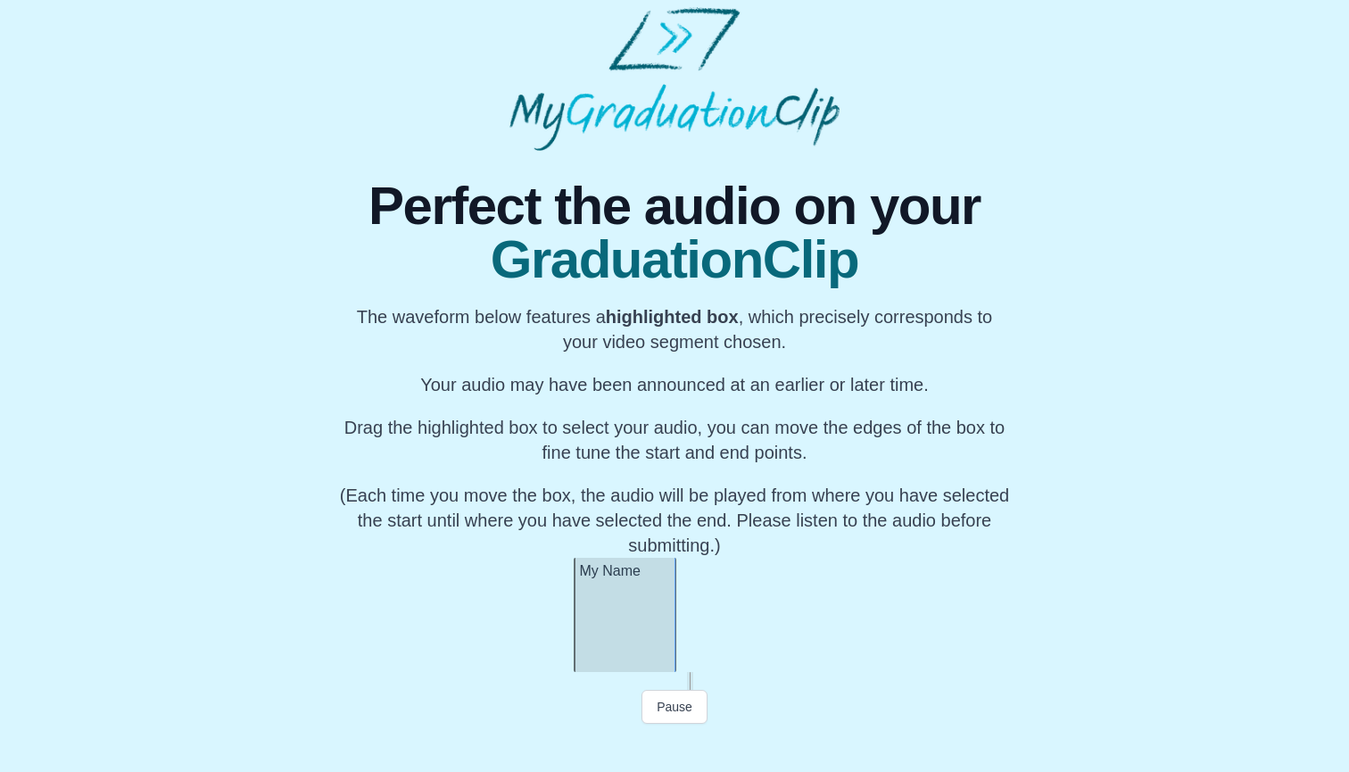
scroll to position [0, 45498]
click at [560, 625] on div at bounding box center [563, 615] width 7 height 114
click at [573, 624] on div at bounding box center [574, 615] width 7 height 114
click at [577, 621] on div at bounding box center [577, 615] width 7 height 114
click at [735, 603] on div at bounding box center [732, 615] width 7 height 114
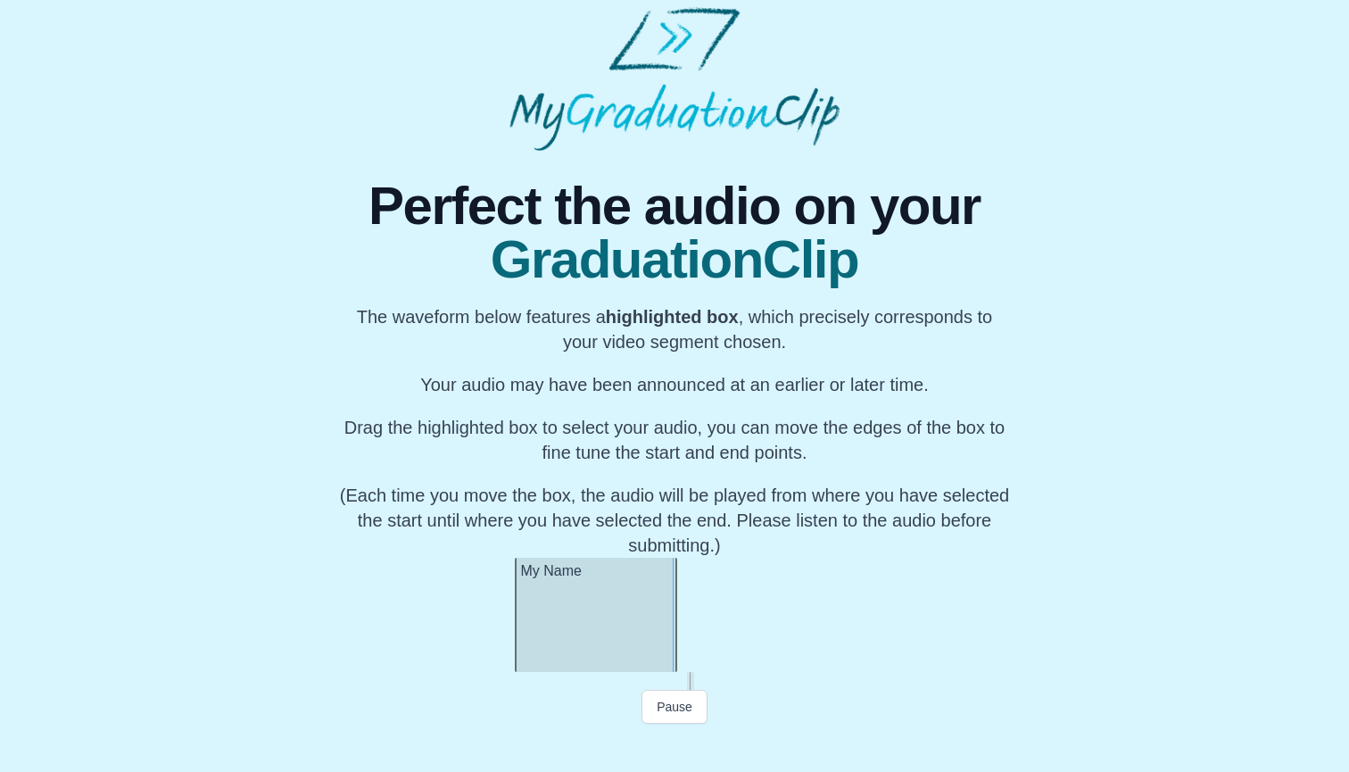
scroll to position [0, 45559]
click at [673, 631] on div at bounding box center [671, 615] width 7 height 114
click at [870, 428] on p "Drag the highlighted box to select your audio, you can move the edges of the bo…" at bounding box center [674, 440] width 675 height 50
click at [710, 709] on button "Preview Audio" at bounding box center [675, 707] width 110 height 34
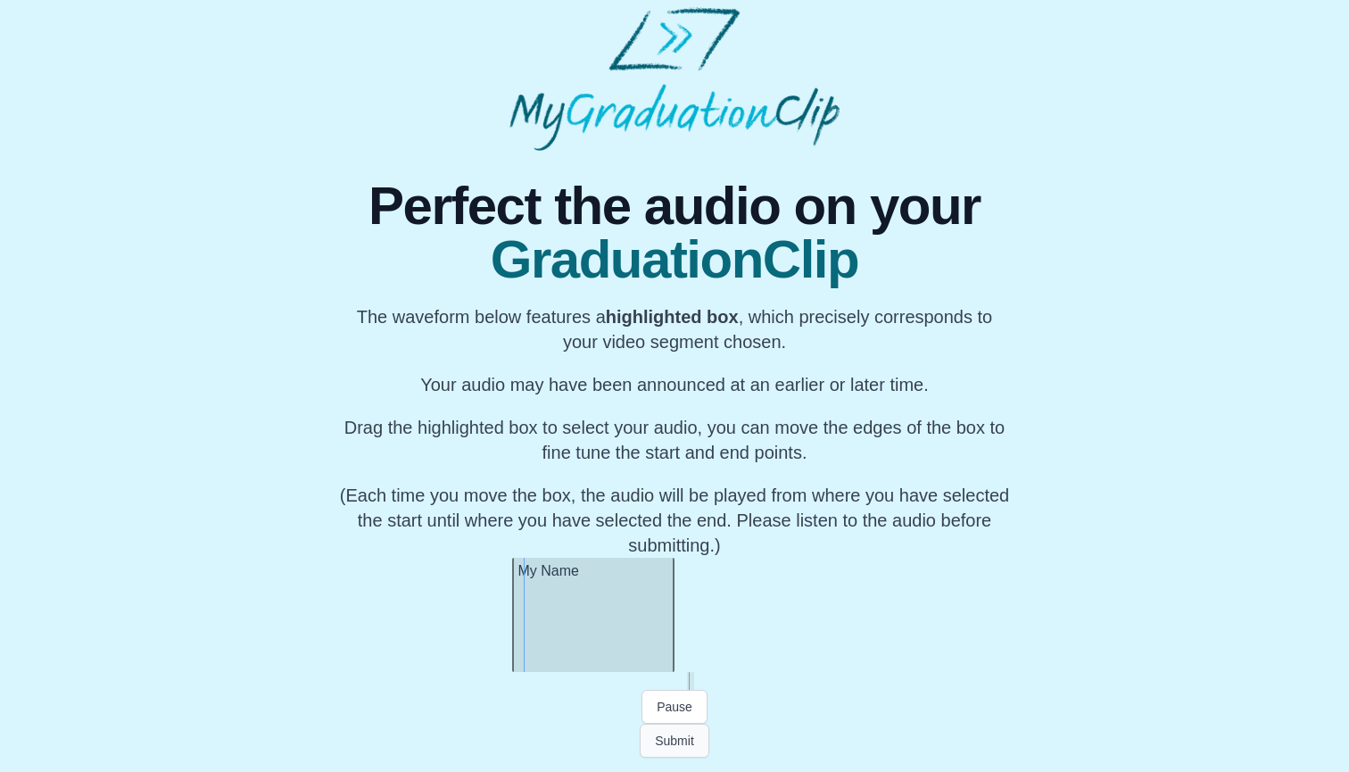
click at [693, 743] on button "Submit" at bounding box center [675, 741] width 70 height 34
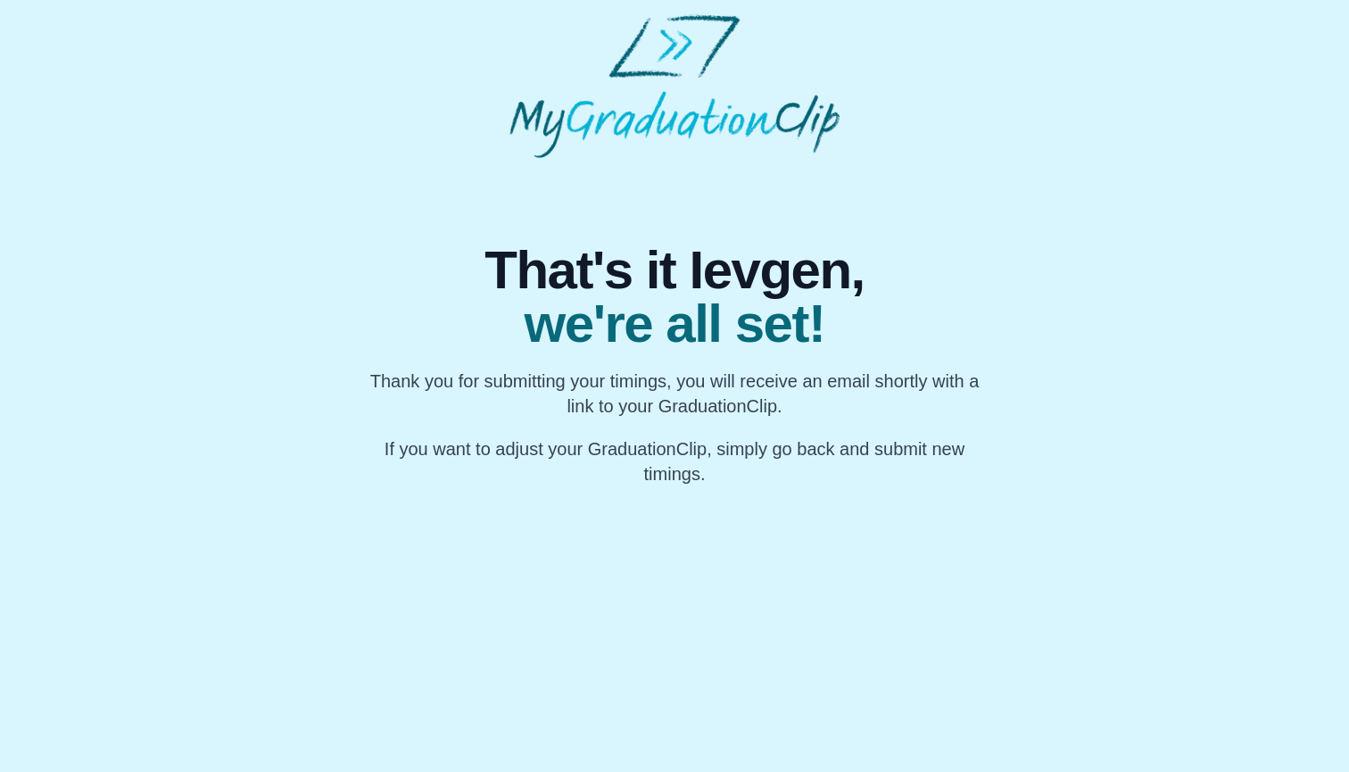
scroll to position [0, 0]
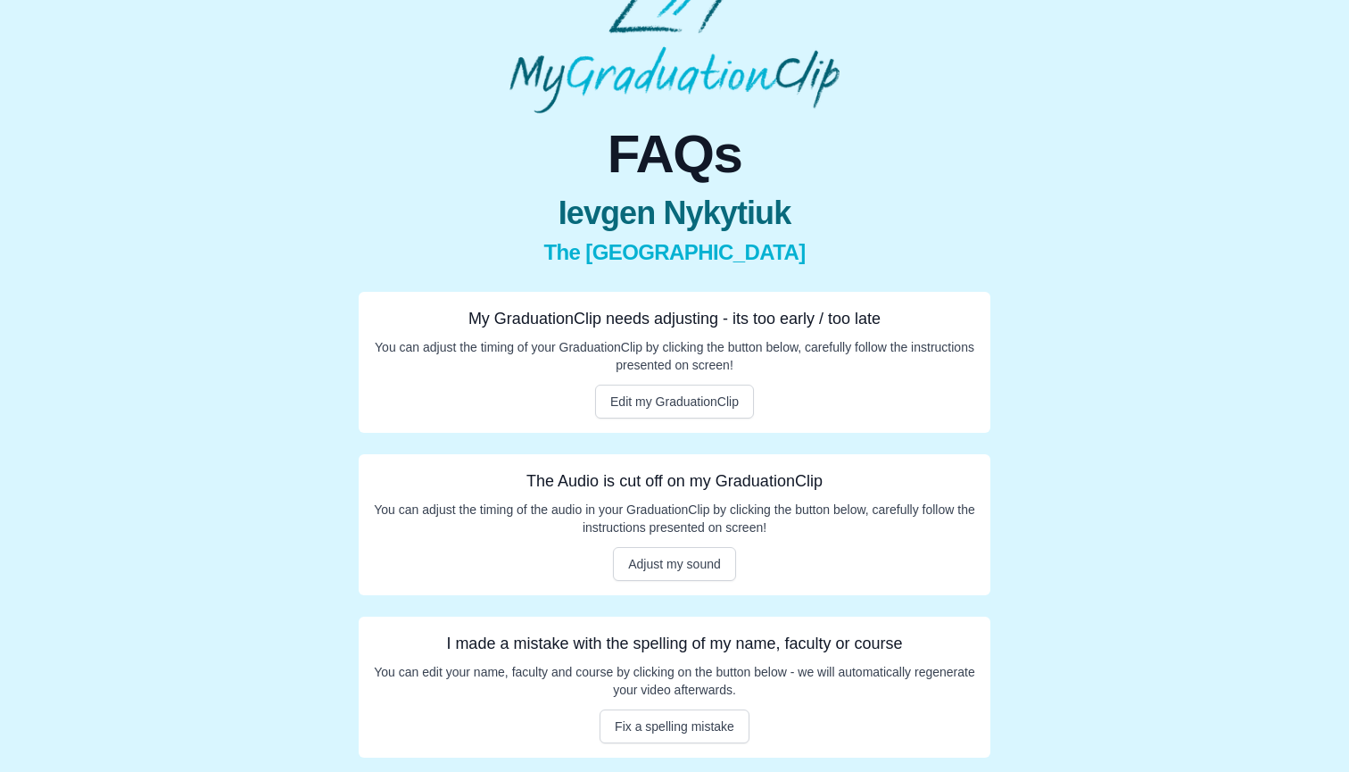
scroll to position [45, 0]
click at [718, 722] on button "Fix a spelling mistake" at bounding box center [675, 727] width 150 height 34
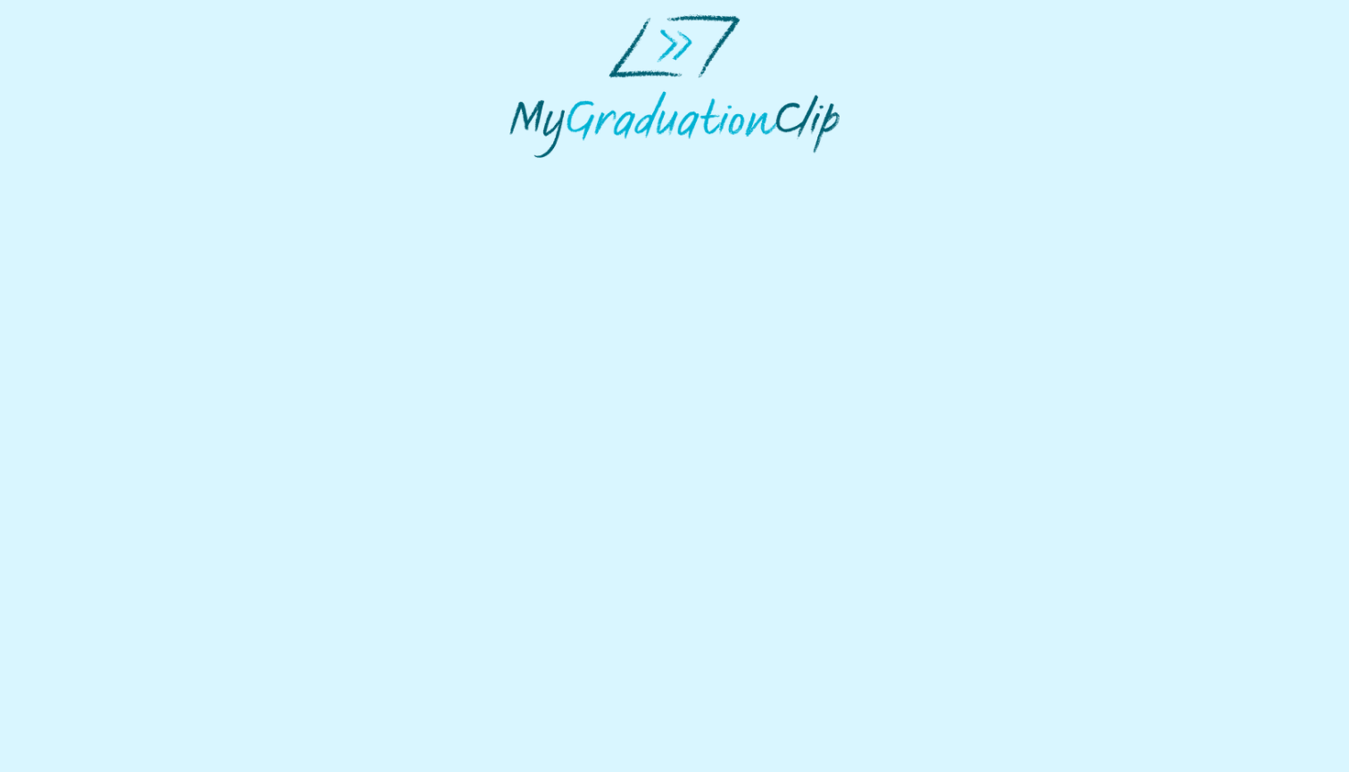
select select "**********"
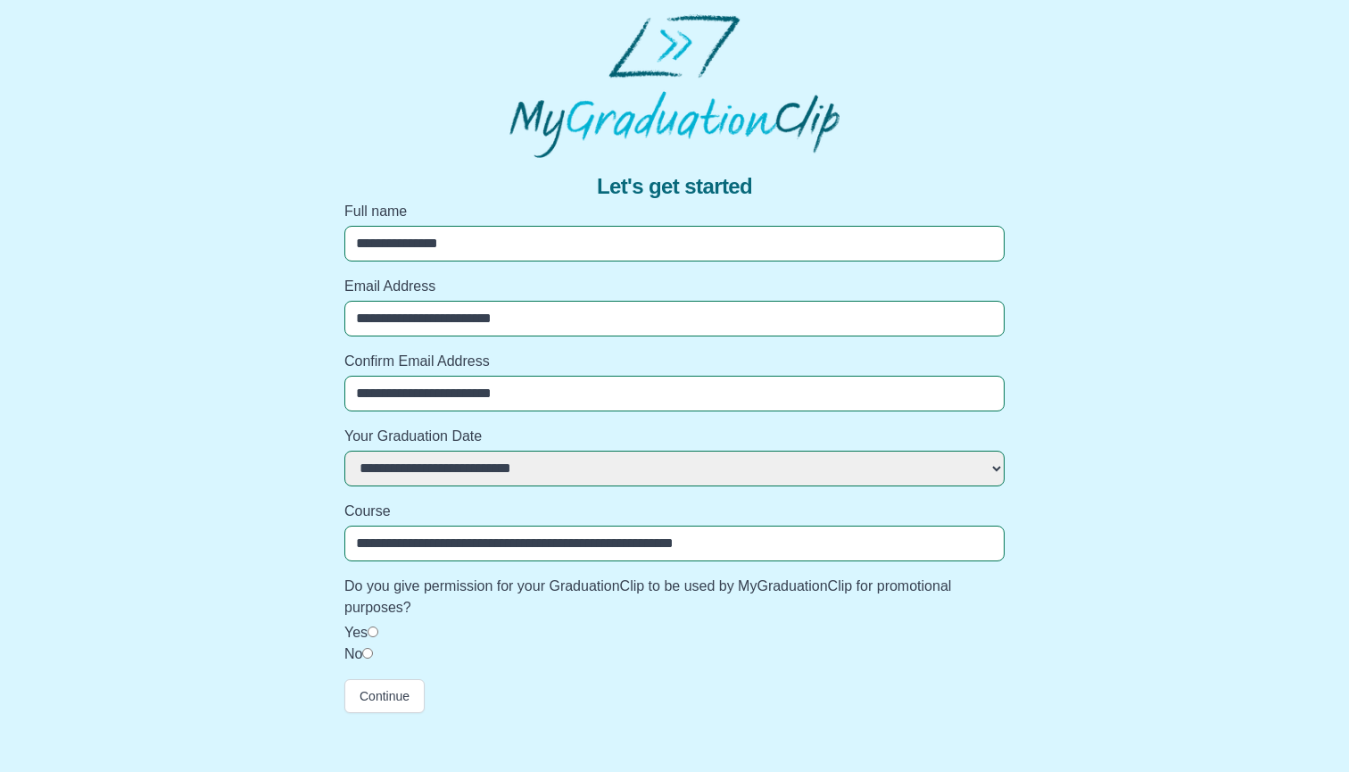
click at [594, 540] on input "**********" at bounding box center [674, 544] width 660 height 36
type input "**********"
click at [395, 696] on button "Continue" at bounding box center [384, 696] width 80 height 34
click at [399, 701] on button "Continue" at bounding box center [384, 696] width 80 height 34
click at [486, 590] on html "**********" at bounding box center [674, 363] width 1349 height 727
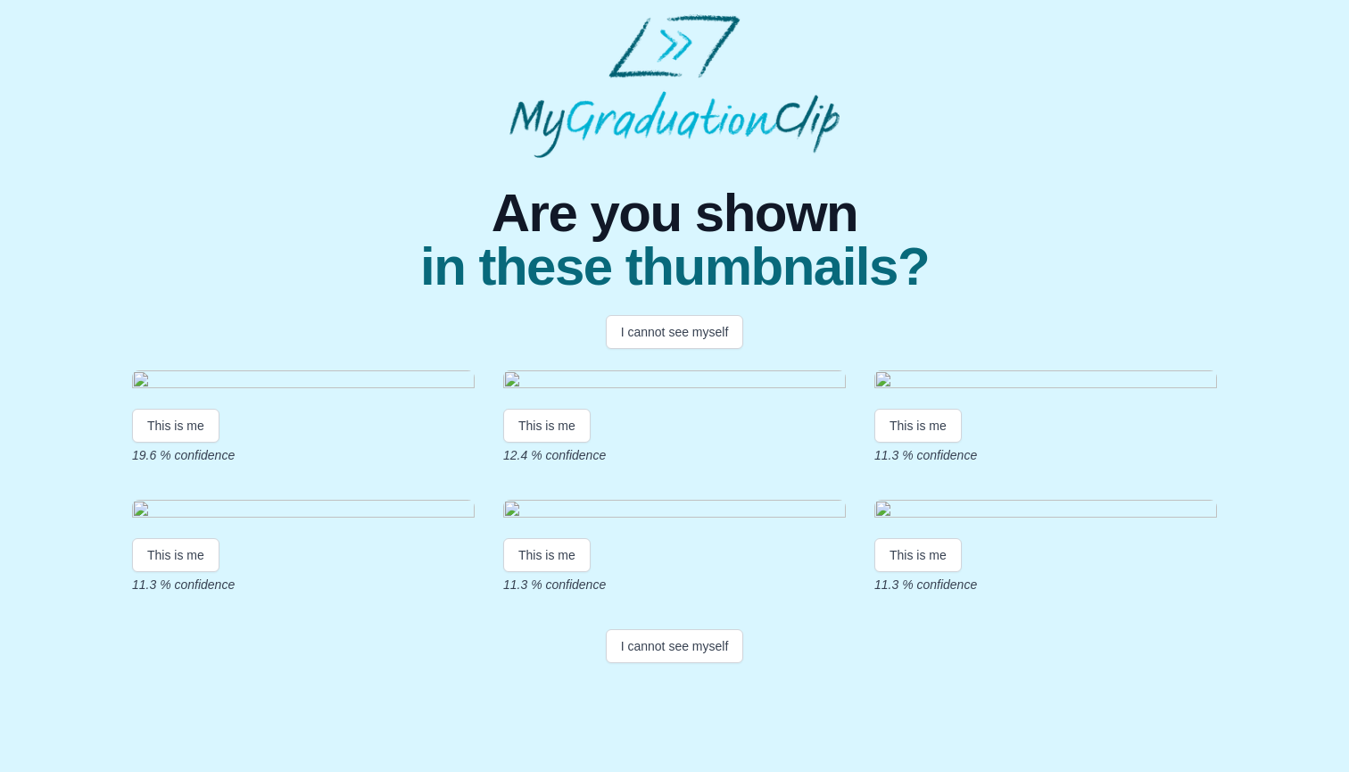
scroll to position [8, 0]
click at [669, 320] on button "I cannot see myself" at bounding box center [675, 332] width 138 height 34
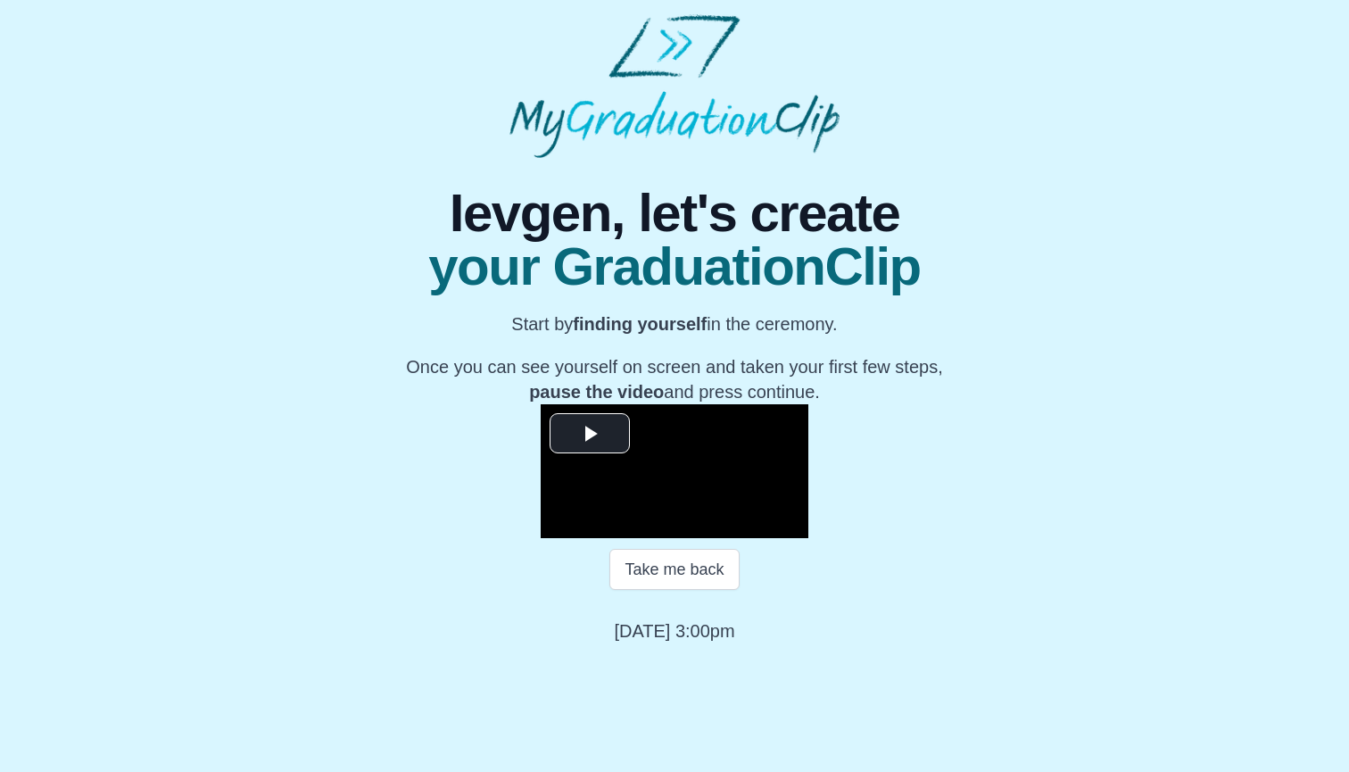
scroll to position [132, 0]
